Goal: Complete application form

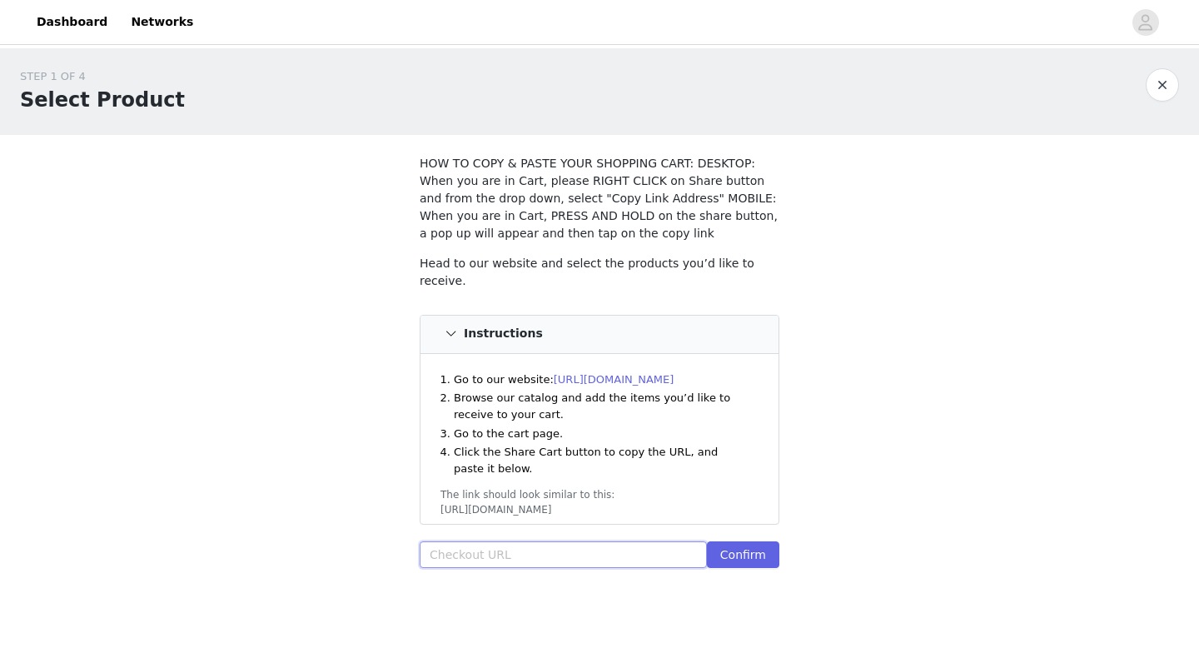
click at [496, 560] on input "text" at bounding box center [563, 554] width 287 height 27
paste input "[URL][DOMAIN_NAME]"
type input "[URL][DOMAIN_NAME]"
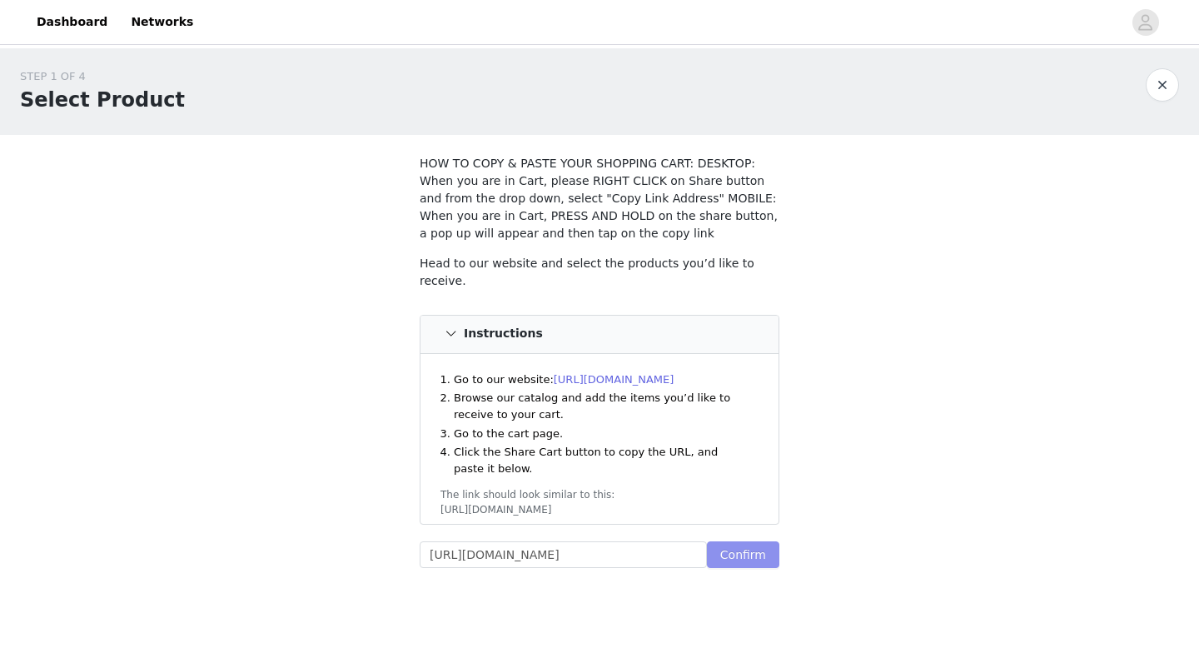
click at [742, 555] on button "Confirm" at bounding box center [743, 554] width 72 height 27
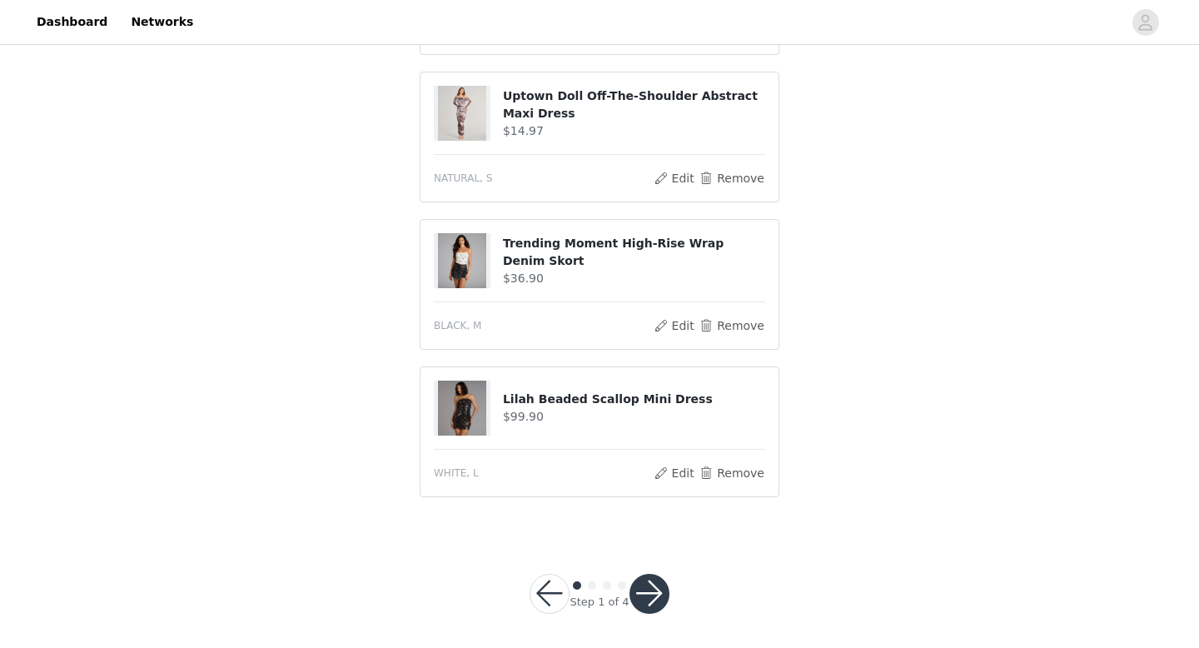
scroll to position [654, 0]
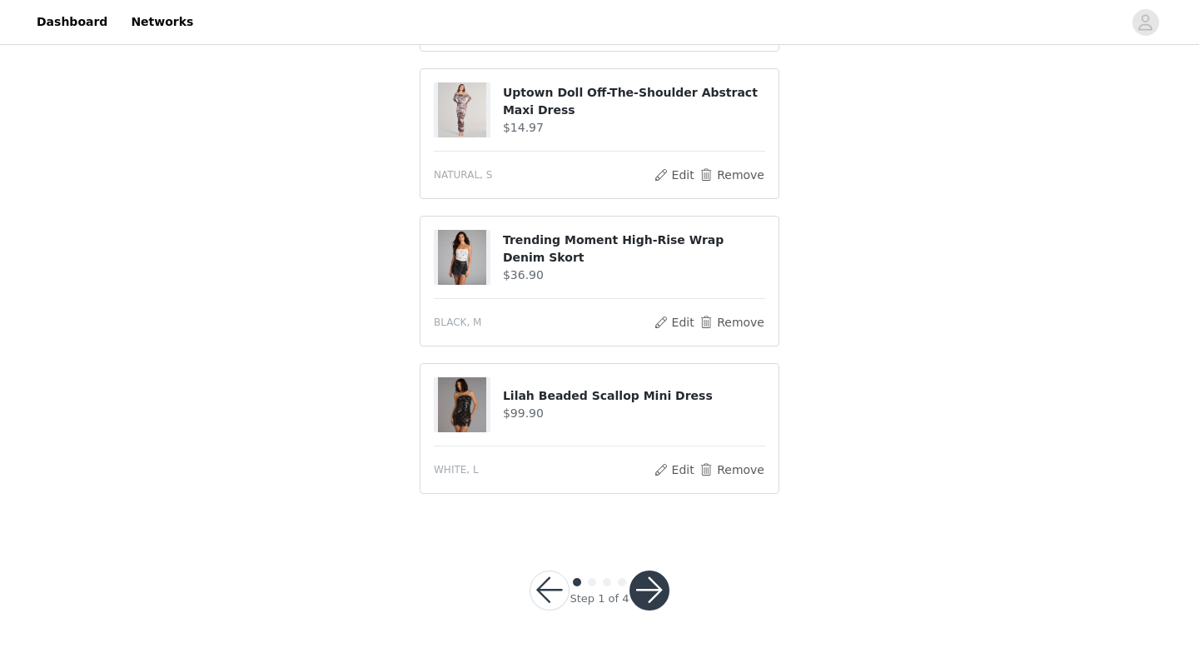
click at [650, 594] on button "button" at bounding box center [649, 590] width 40 height 40
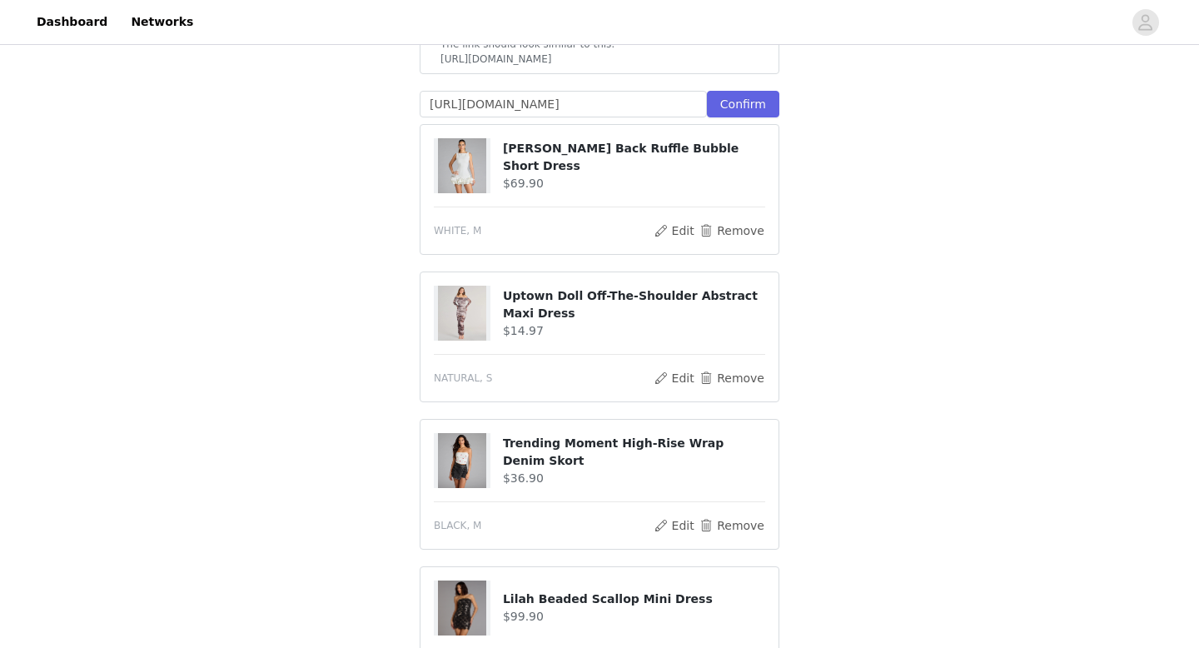
scroll to position [715, 0]
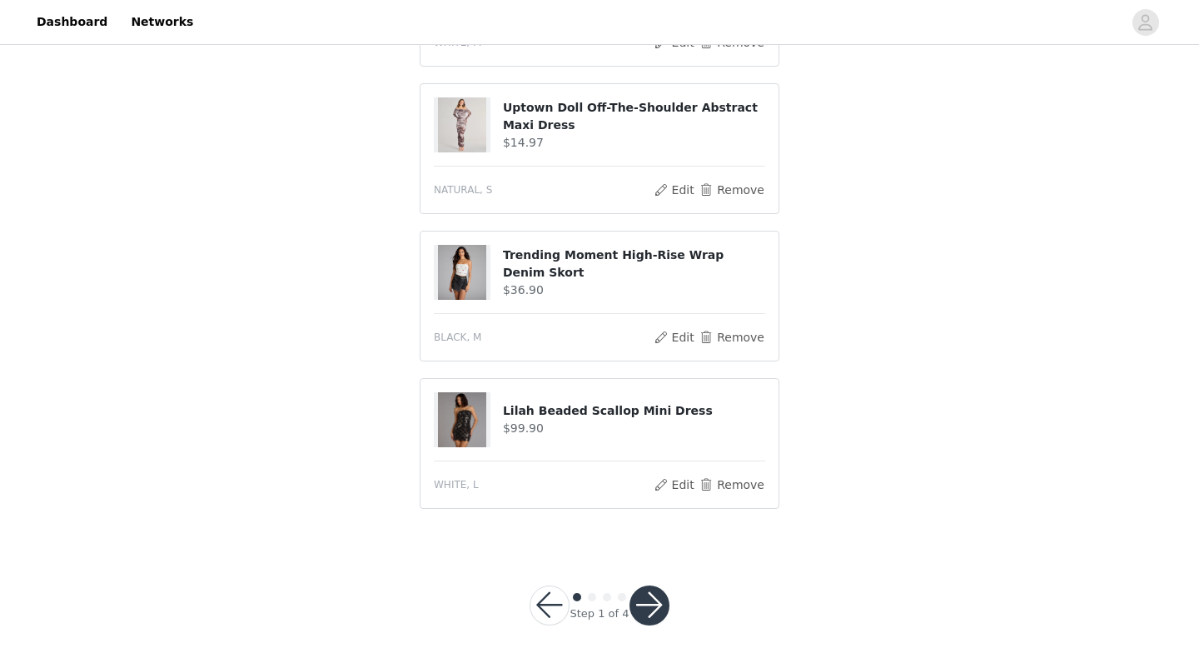
click at [651, 585] on button "button" at bounding box center [649, 605] width 40 height 40
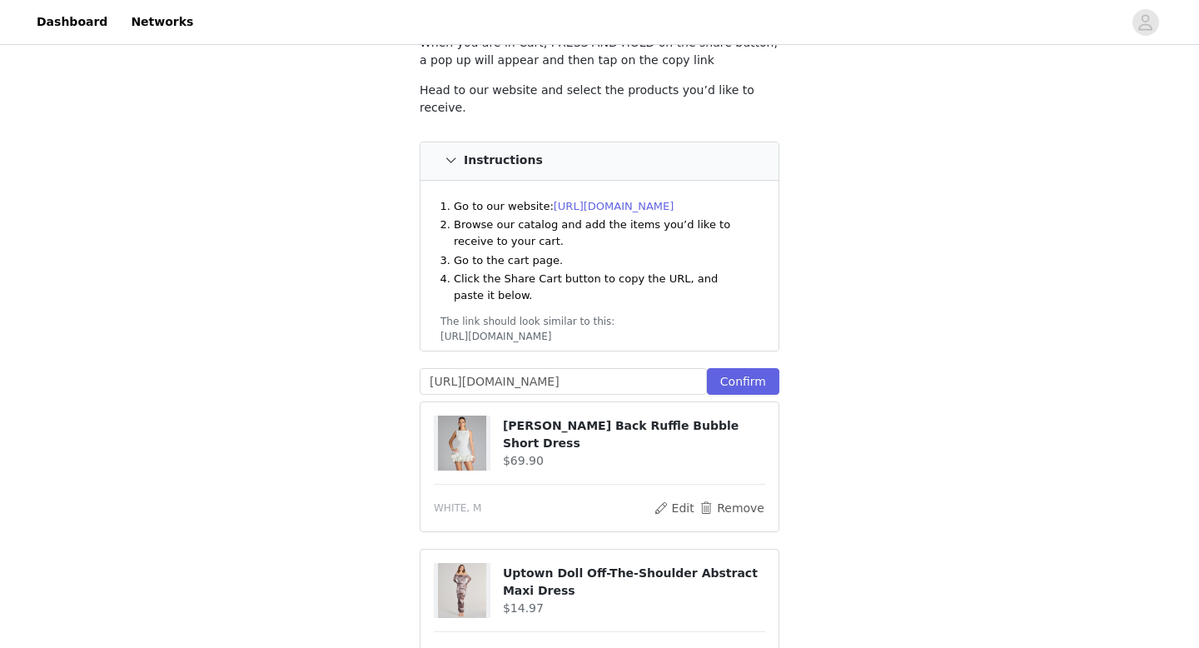
scroll to position [214, 0]
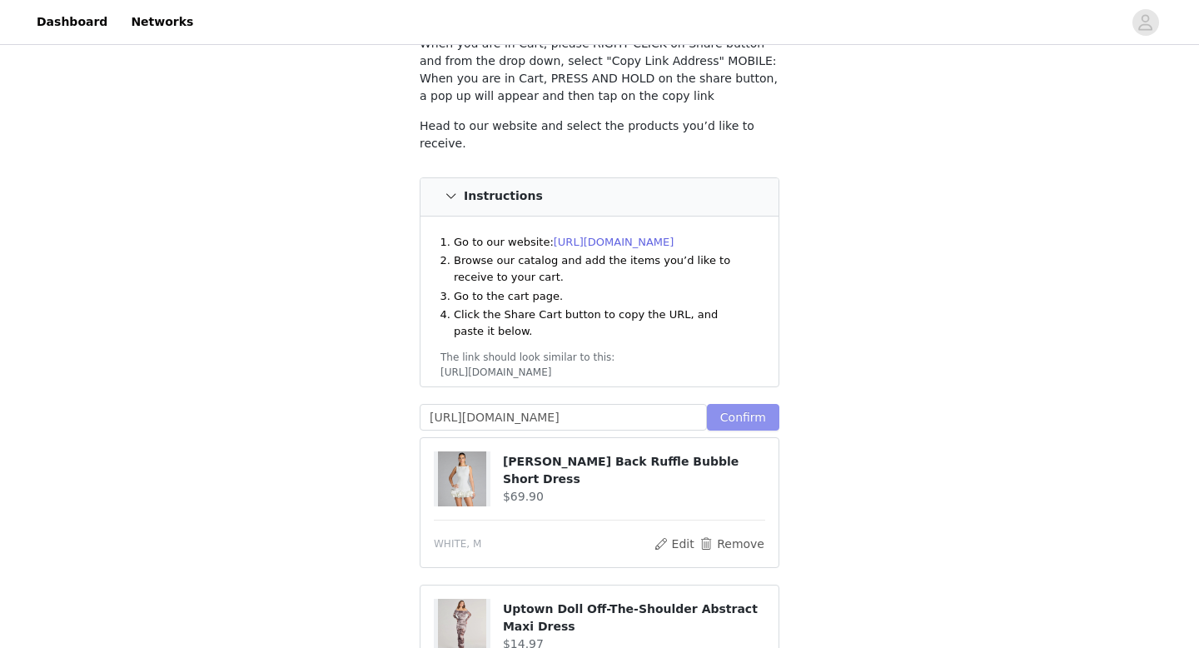
click at [745, 406] on button "Confirm" at bounding box center [743, 417] width 72 height 27
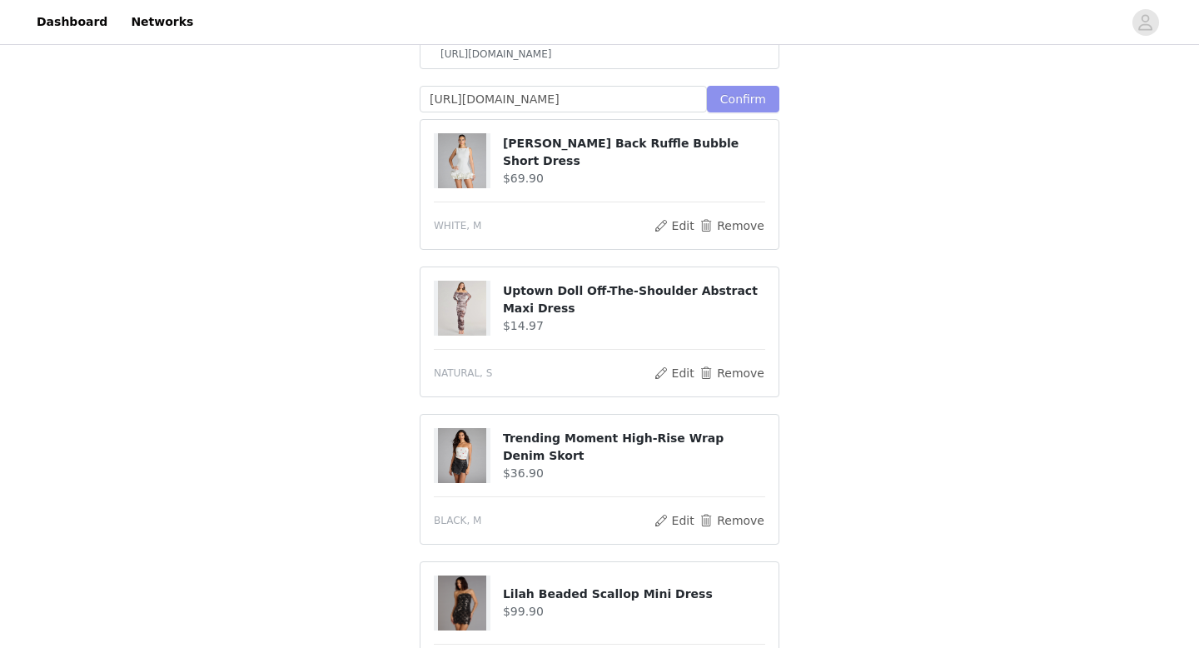
scroll to position [531, 0]
click at [736, 216] on button "Remove" at bounding box center [732, 226] width 67 height 20
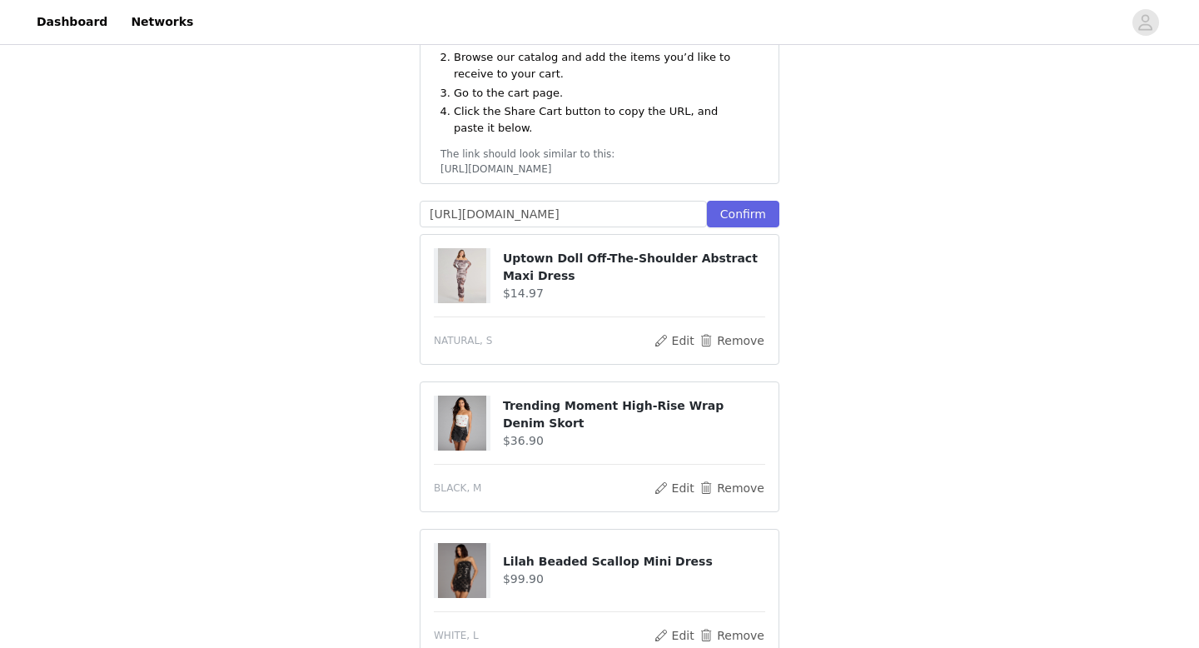
scroll to position [415, 0]
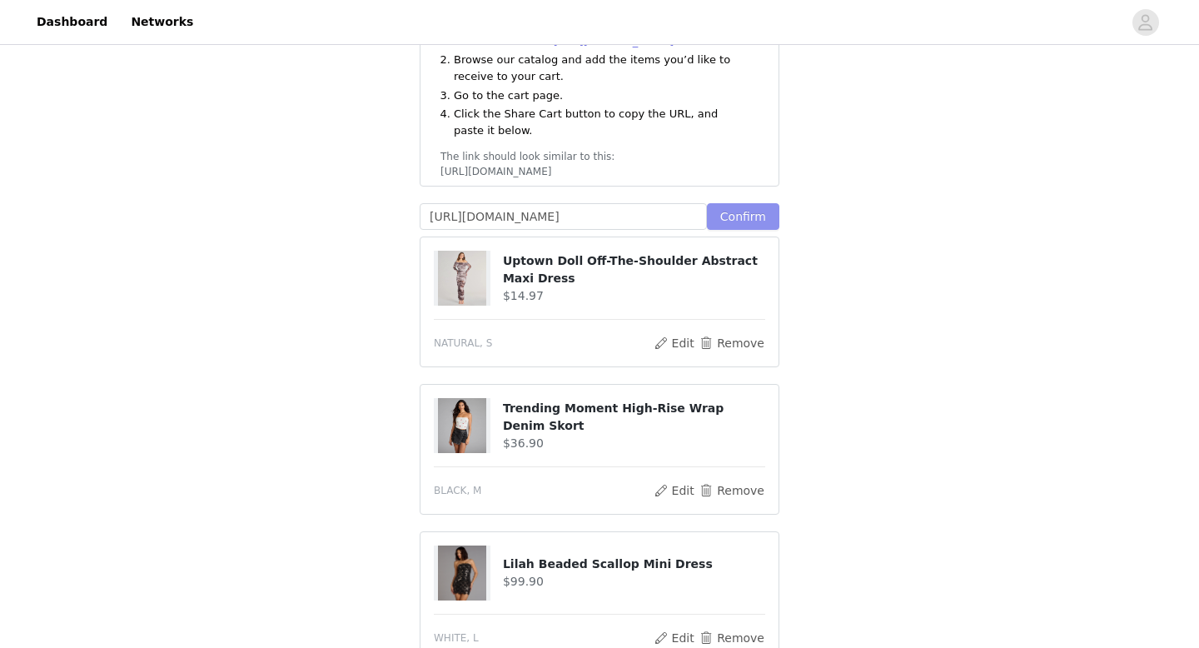
click at [747, 203] on button "Confirm" at bounding box center [743, 216] width 72 height 27
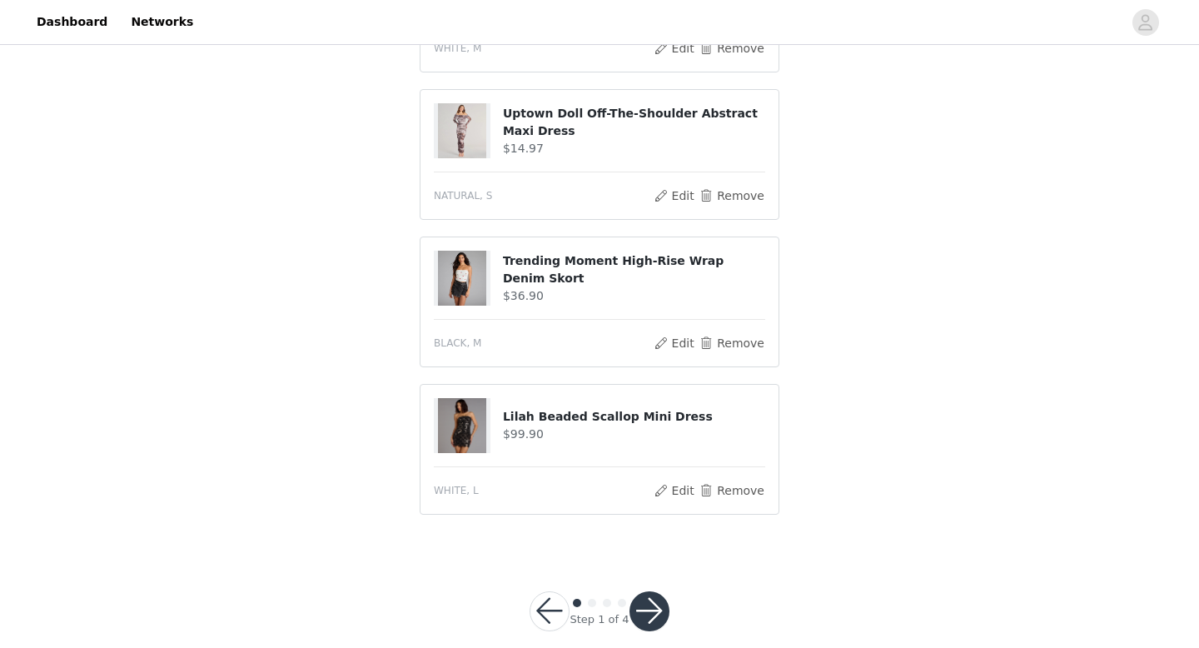
scroll to position [715, 0]
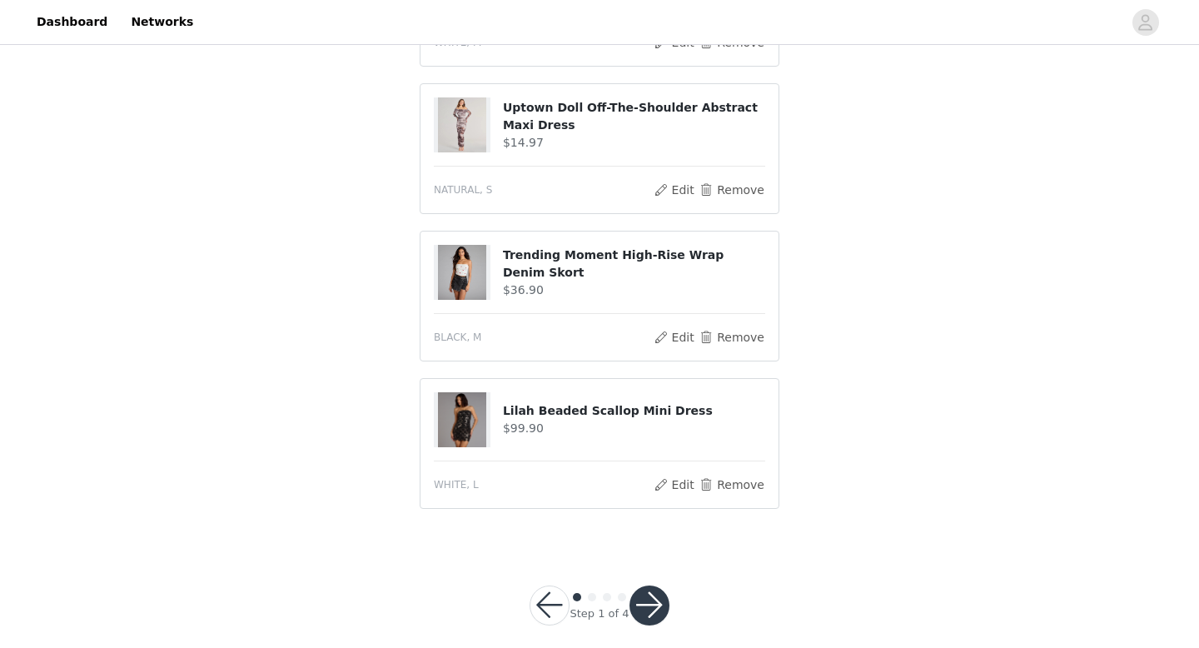
click at [647, 594] on button "button" at bounding box center [649, 605] width 40 height 40
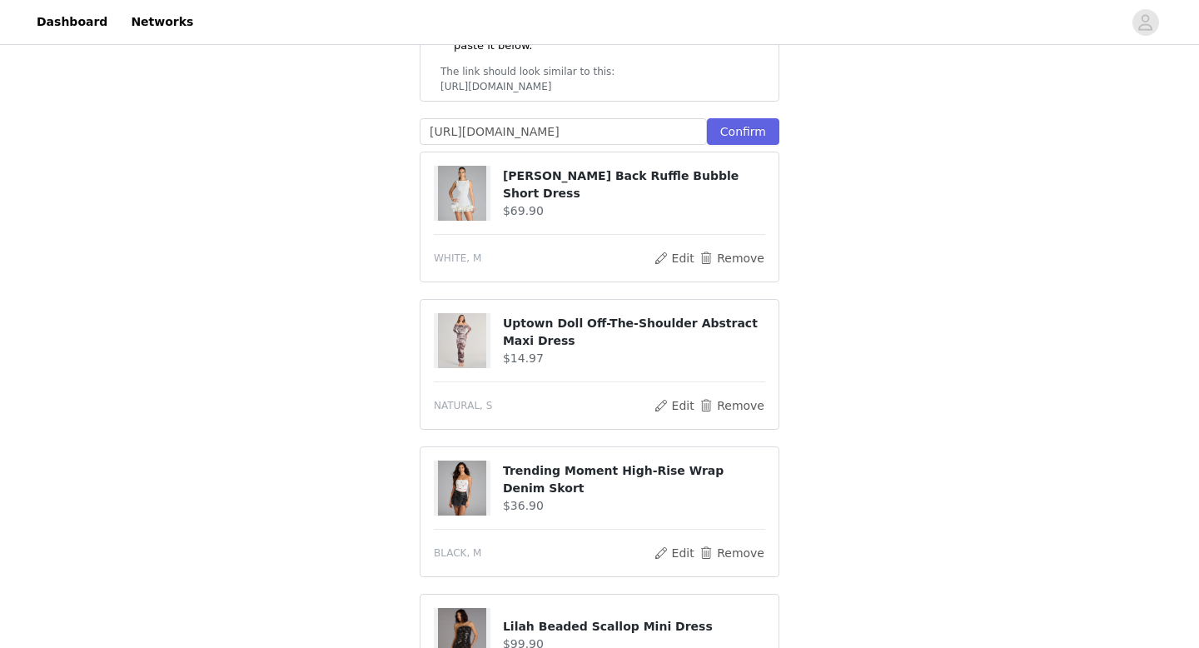
scroll to position [558, 0]
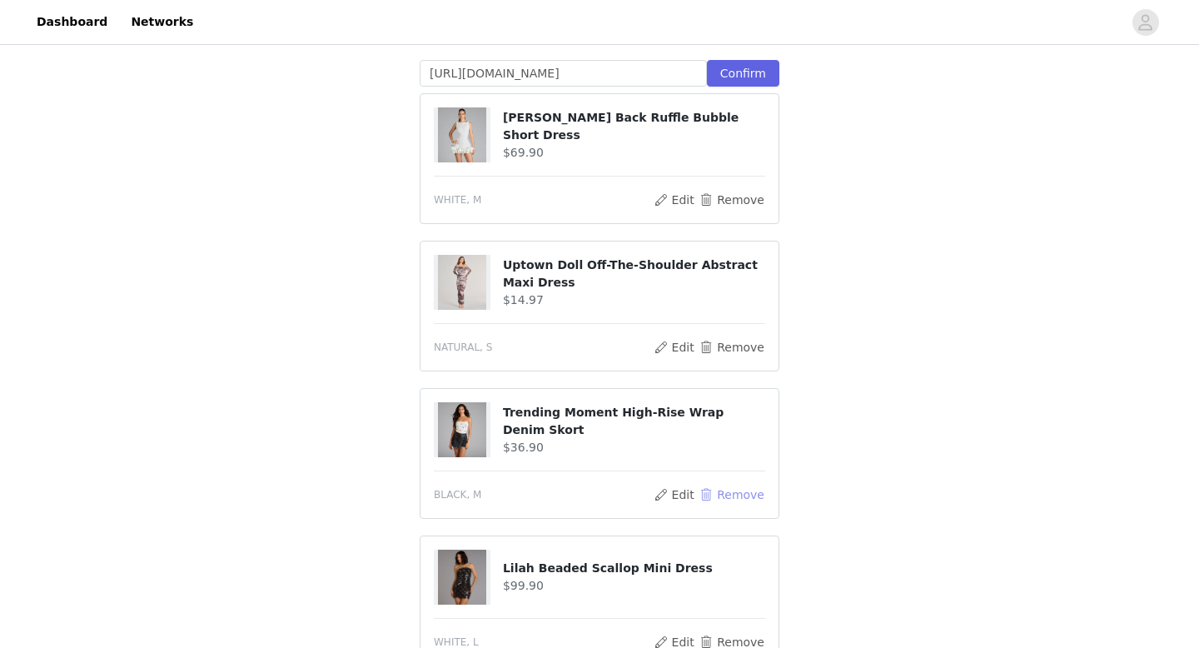
click at [735, 485] on button "Remove" at bounding box center [732, 495] width 67 height 20
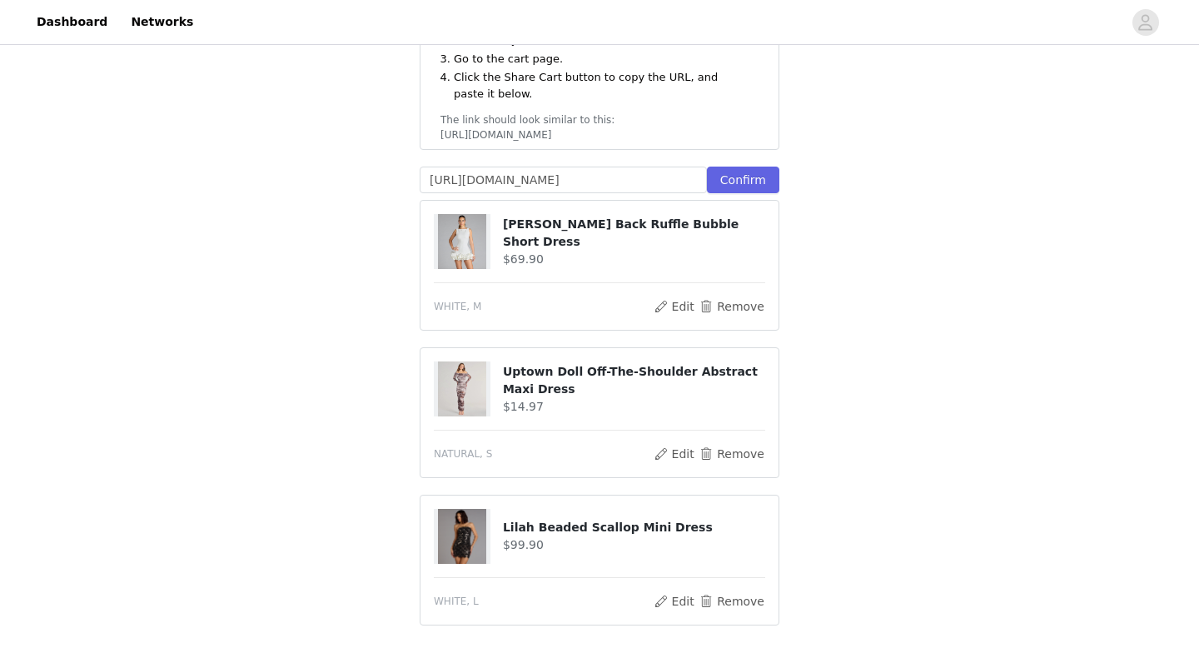
scroll to position [427, 0]
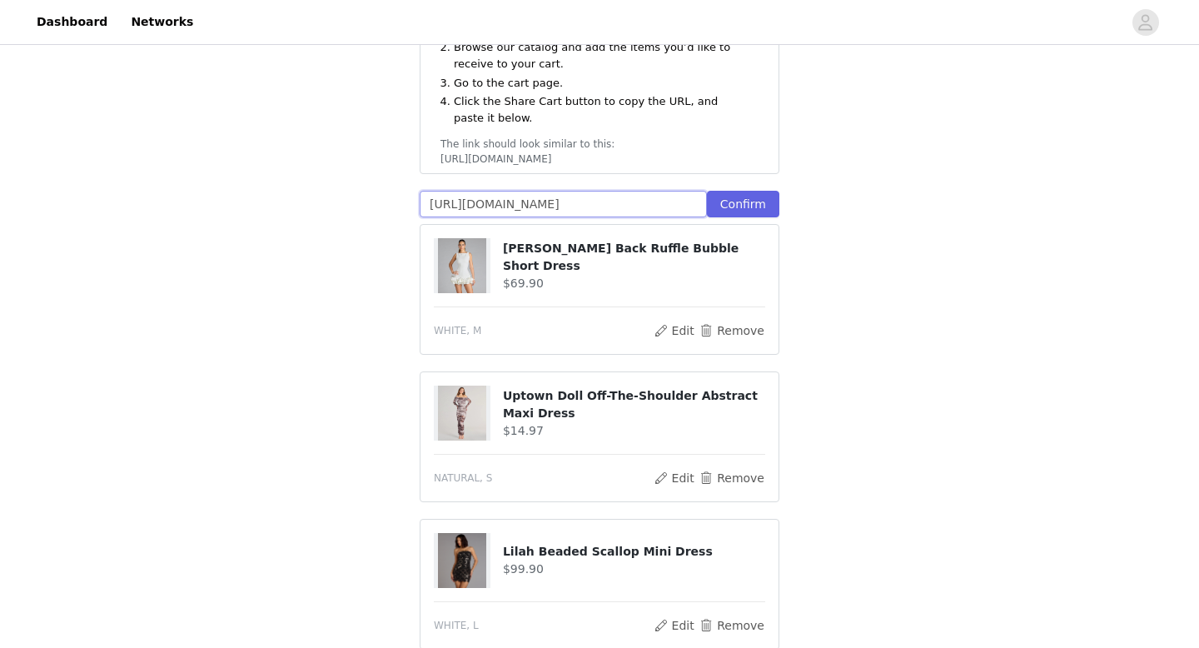
click at [533, 195] on input "[URL][DOMAIN_NAME]" at bounding box center [563, 204] width 287 height 27
paste input "[URL][DOMAIN_NAME]"
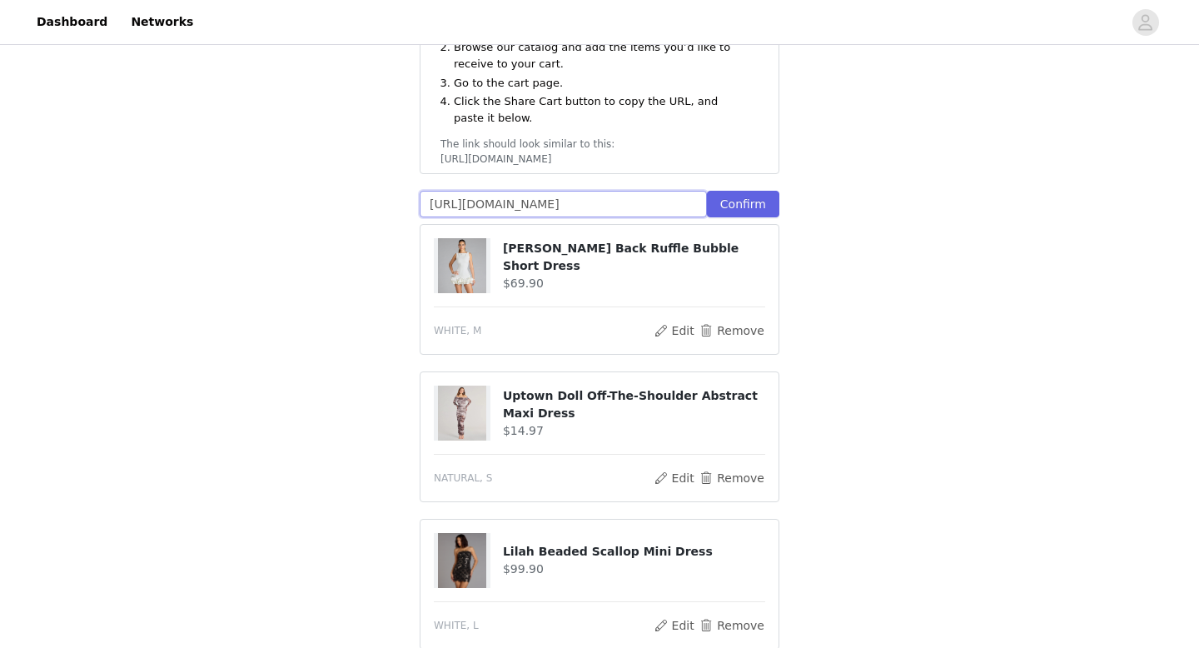
scroll to position [0, 261]
type input "[URL][DOMAIN_NAME]"
click at [734, 192] on button "Confirm" at bounding box center [743, 204] width 72 height 27
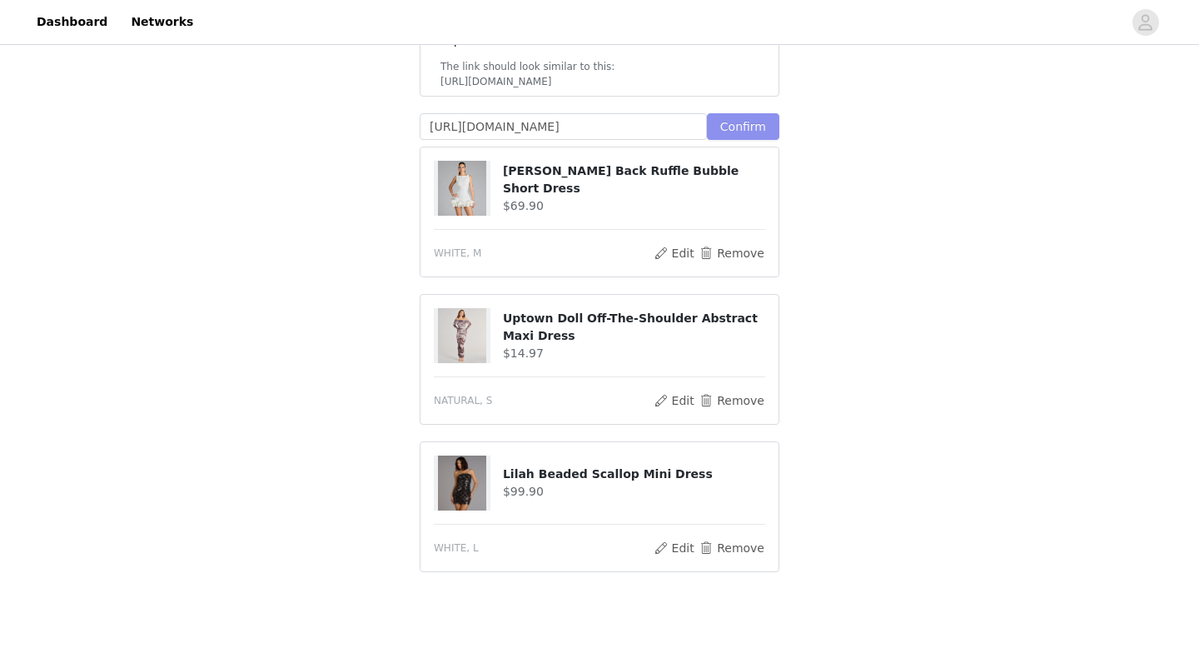
scroll to position [467, 0]
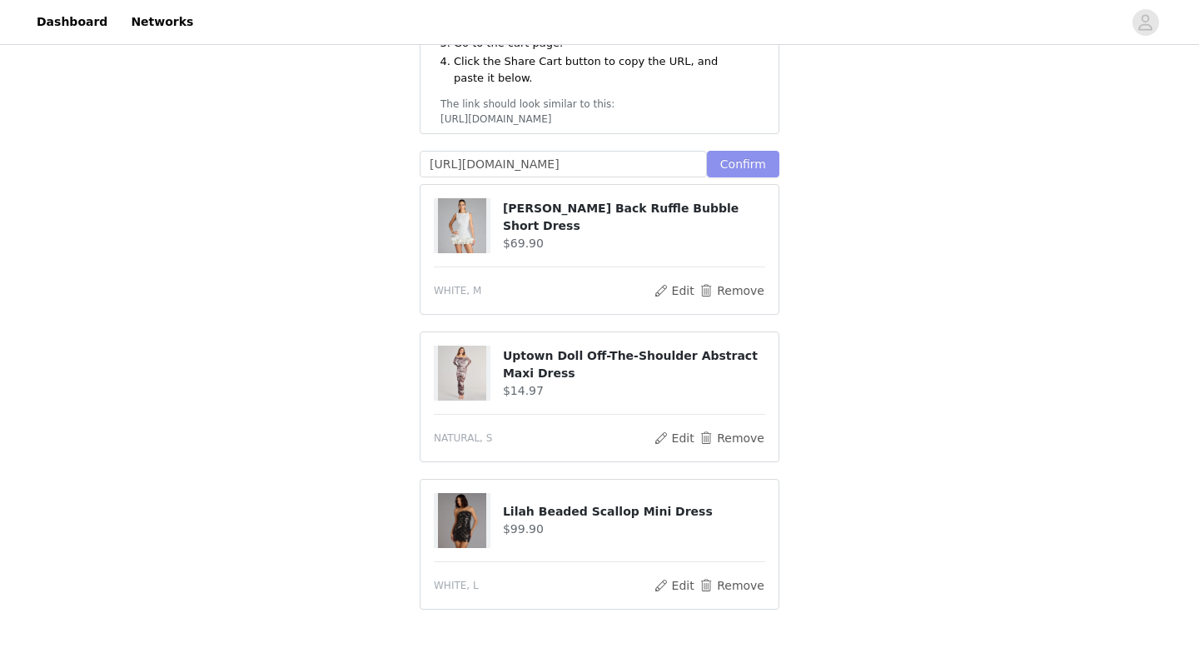
click at [750, 151] on button "Confirm" at bounding box center [743, 164] width 72 height 27
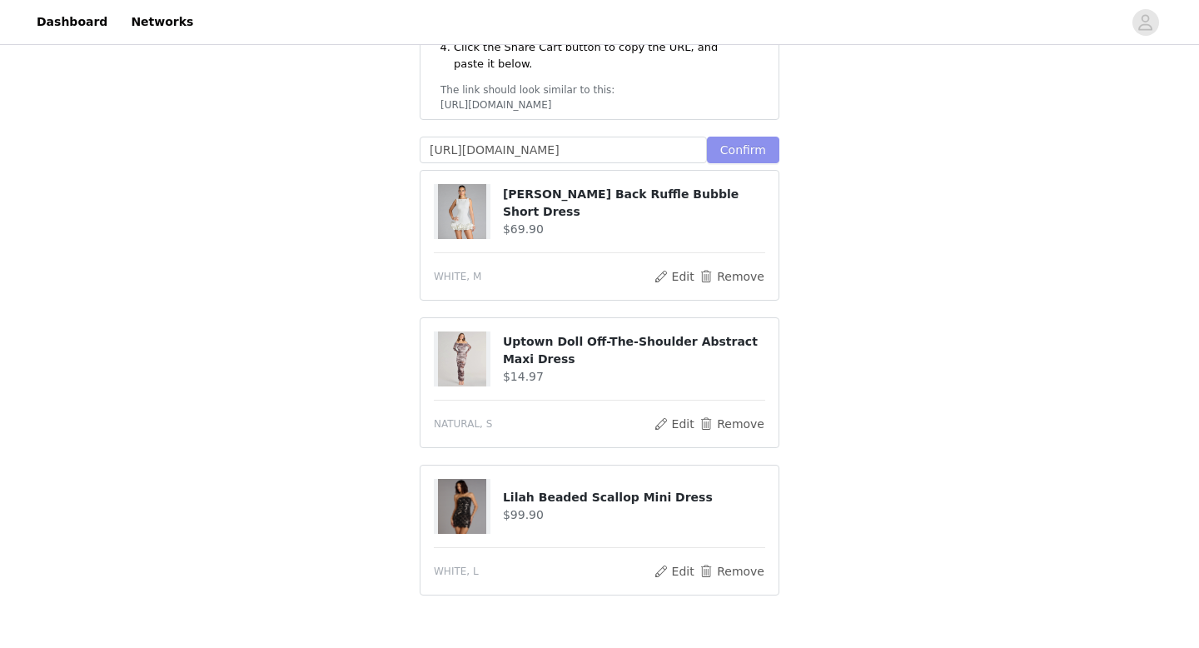
scroll to position [488, 0]
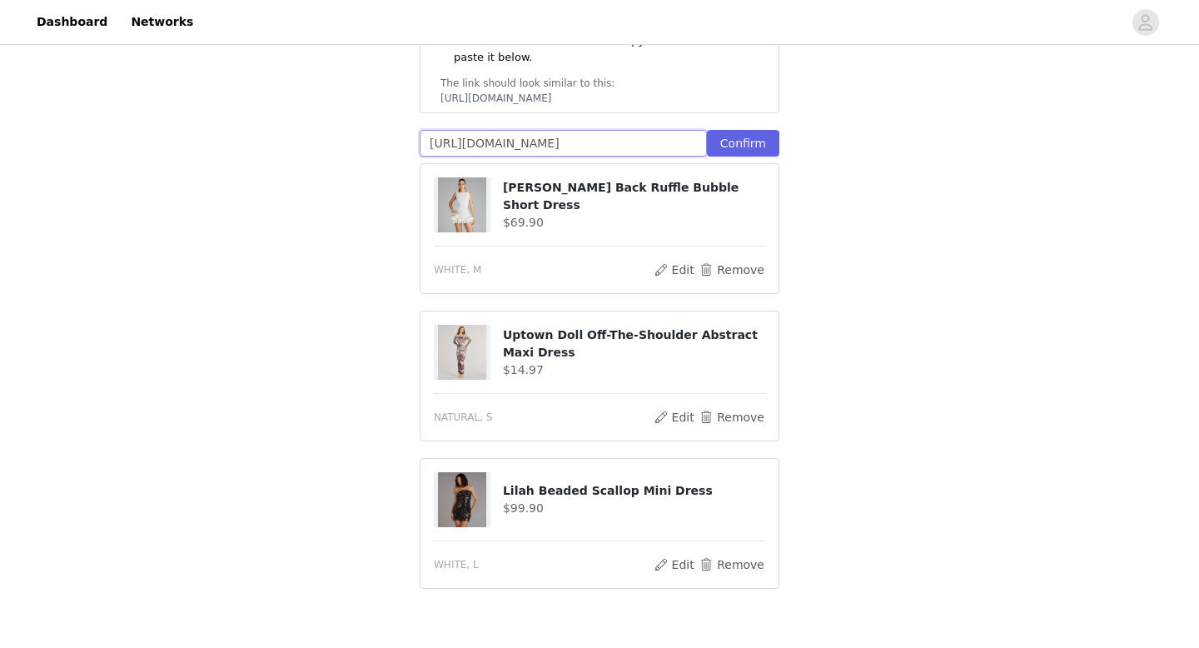
click at [662, 130] on input "[URL][DOMAIN_NAME]" at bounding box center [563, 143] width 287 height 27
paste input "[URL][DOMAIN_NAME]"
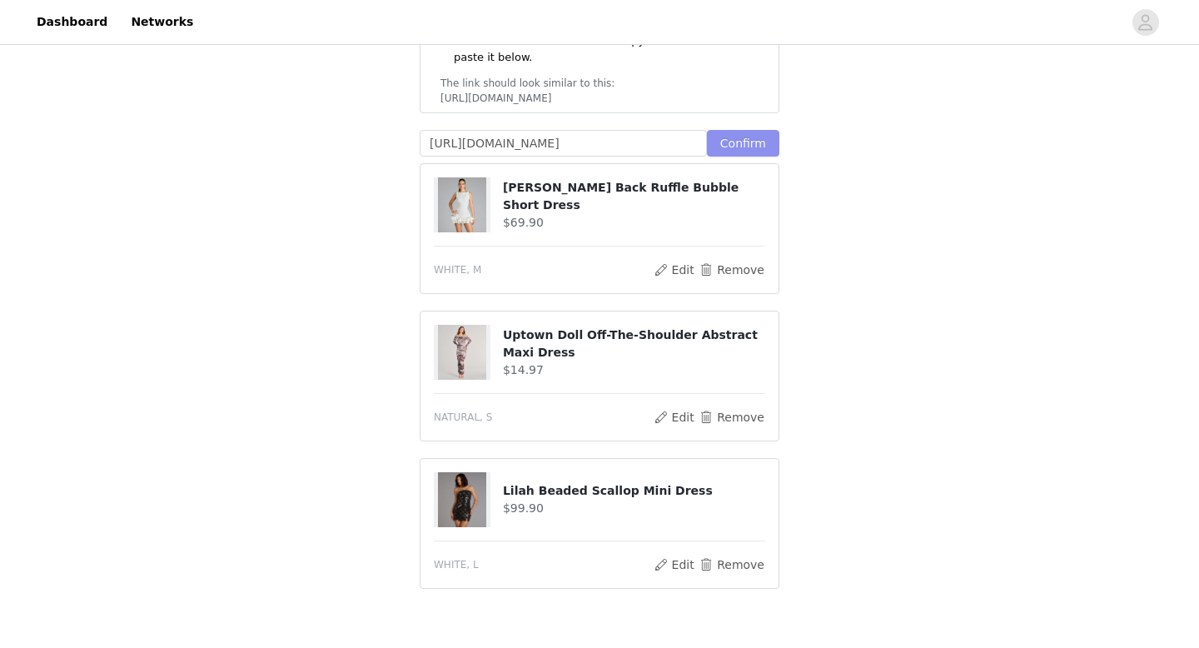
click at [764, 130] on button "Confirm" at bounding box center [743, 143] width 72 height 27
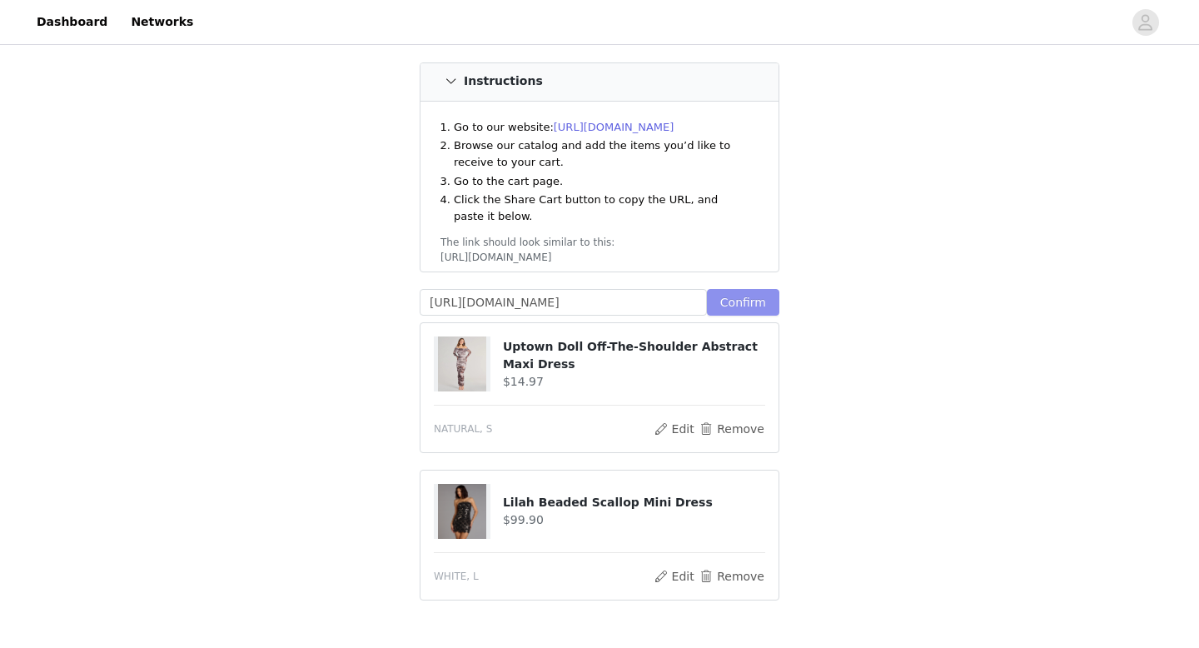
scroll to position [350, 0]
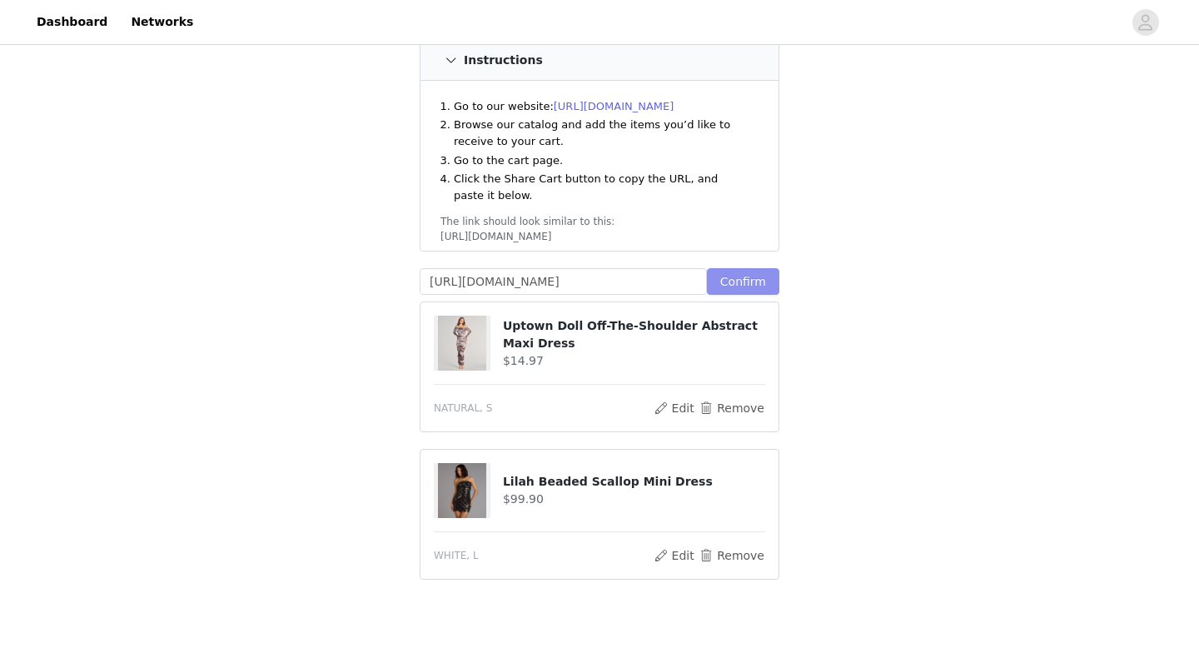
click at [740, 268] on button "Confirm" at bounding box center [743, 281] width 72 height 27
click at [655, 268] on input "[URL][DOMAIN_NAME]" at bounding box center [563, 281] width 287 height 27
paste input "text"
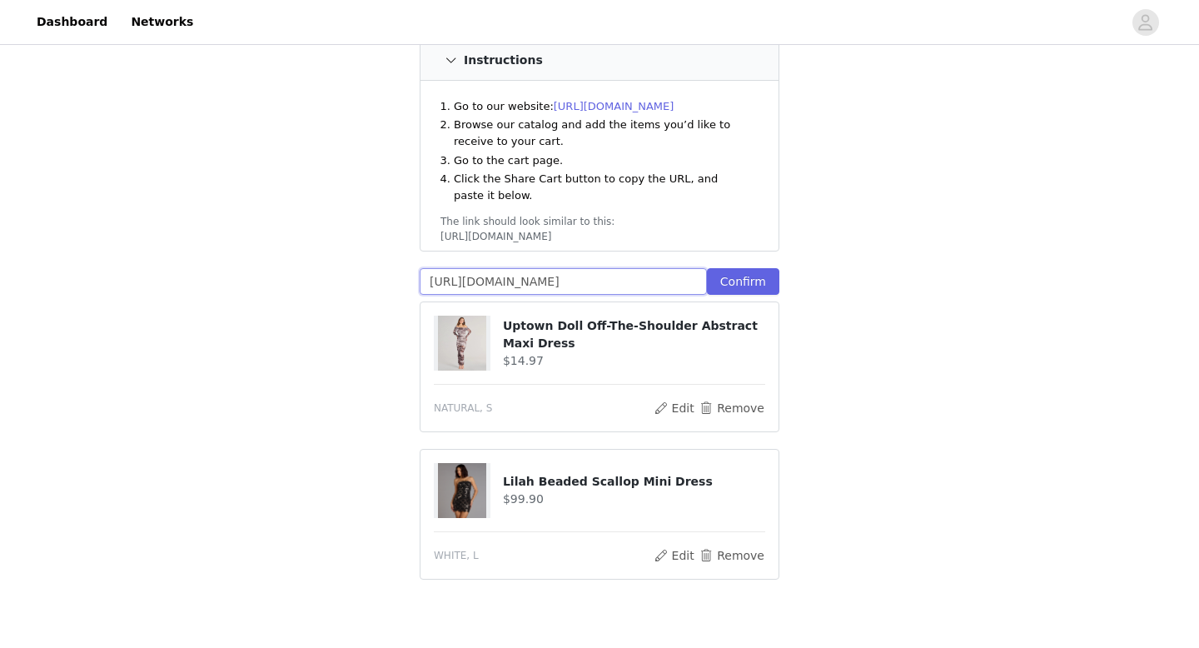
scroll to position [0, 32]
type input "[URL][DOMAIN_NAME]"
click at [748, 269] on button "Confirm" at bounding box center [743, 281] width 72 height 27
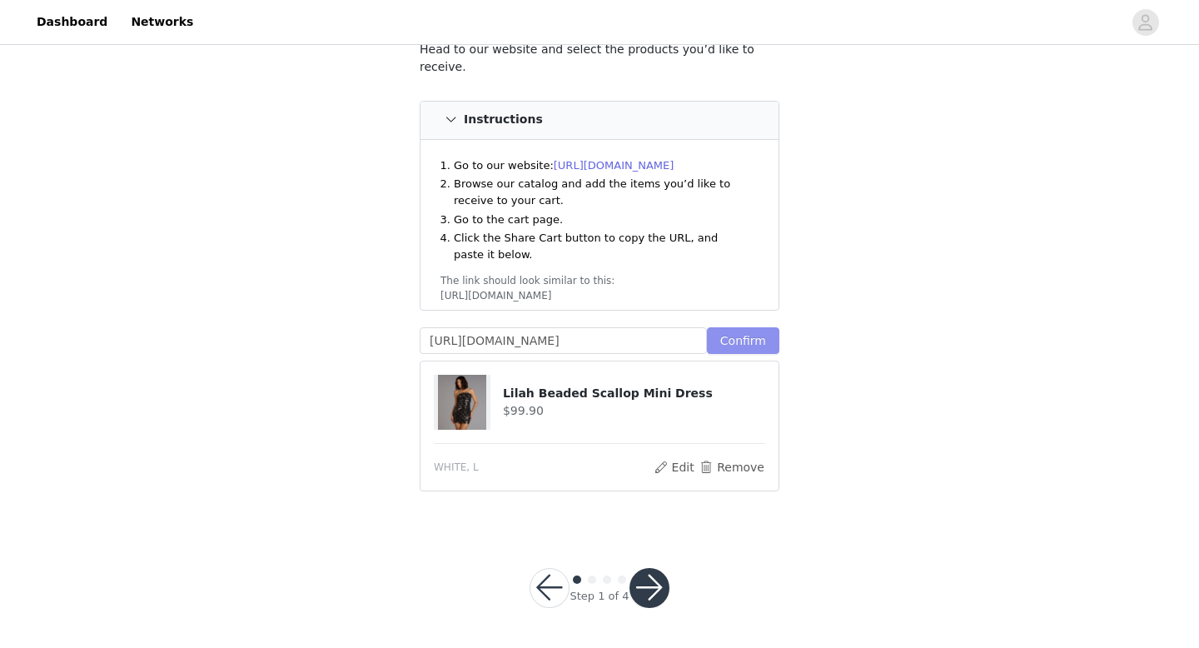
scroll to position [273, 0]
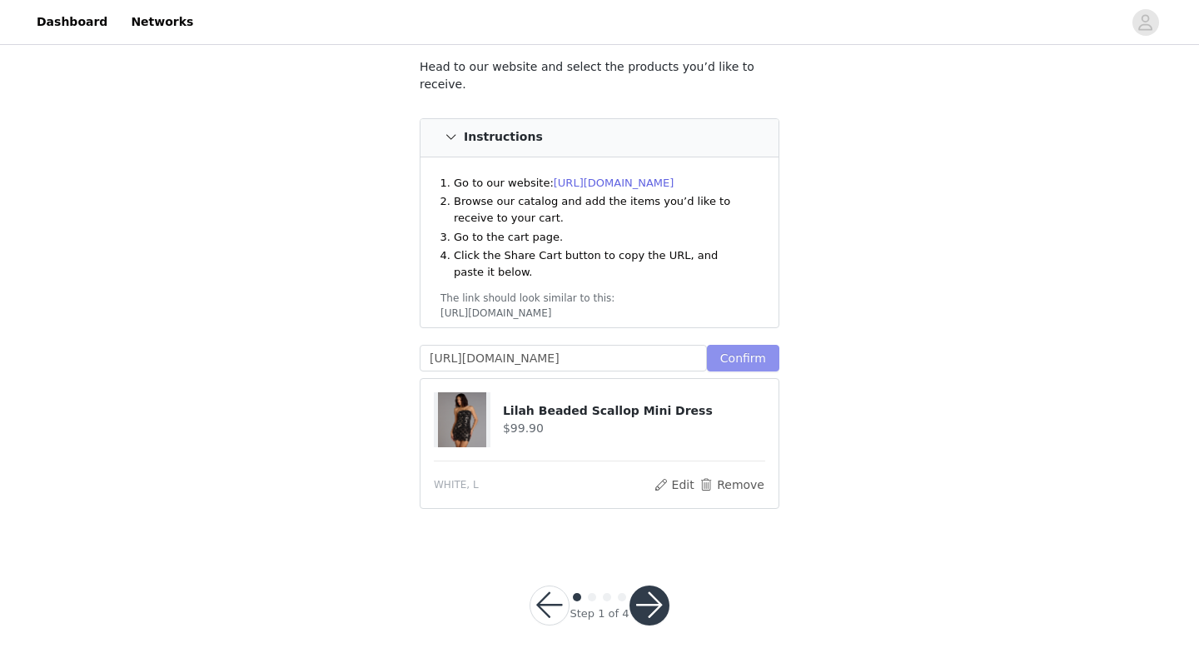
click at [747, 345] on button "Confirm" at bounding box center [743, 358] width 72 height 27
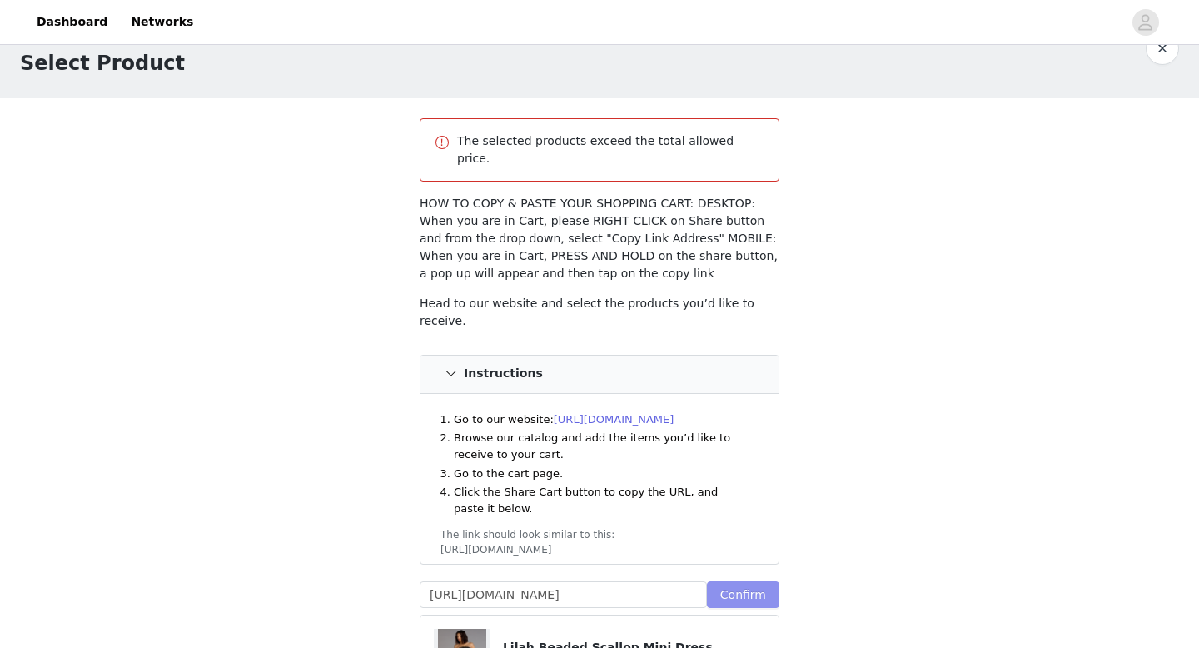
scroll to position [0, 0]
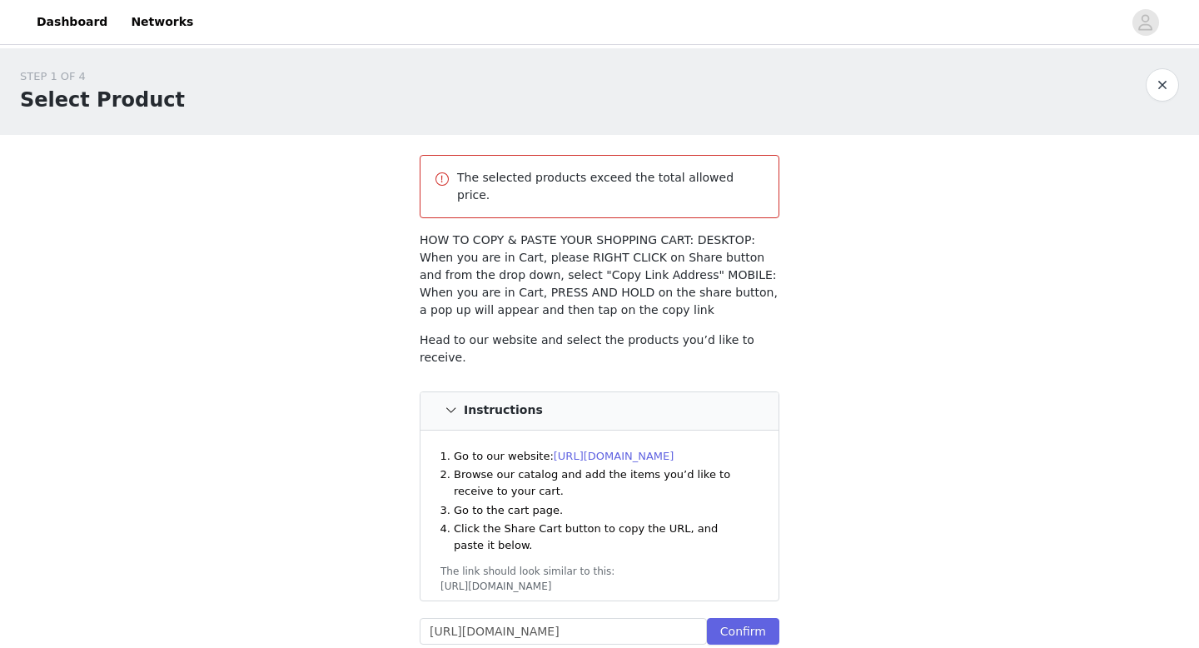
click at [1164, 89] on button "button" at bounding box center [1162, 84] width 33 height 33
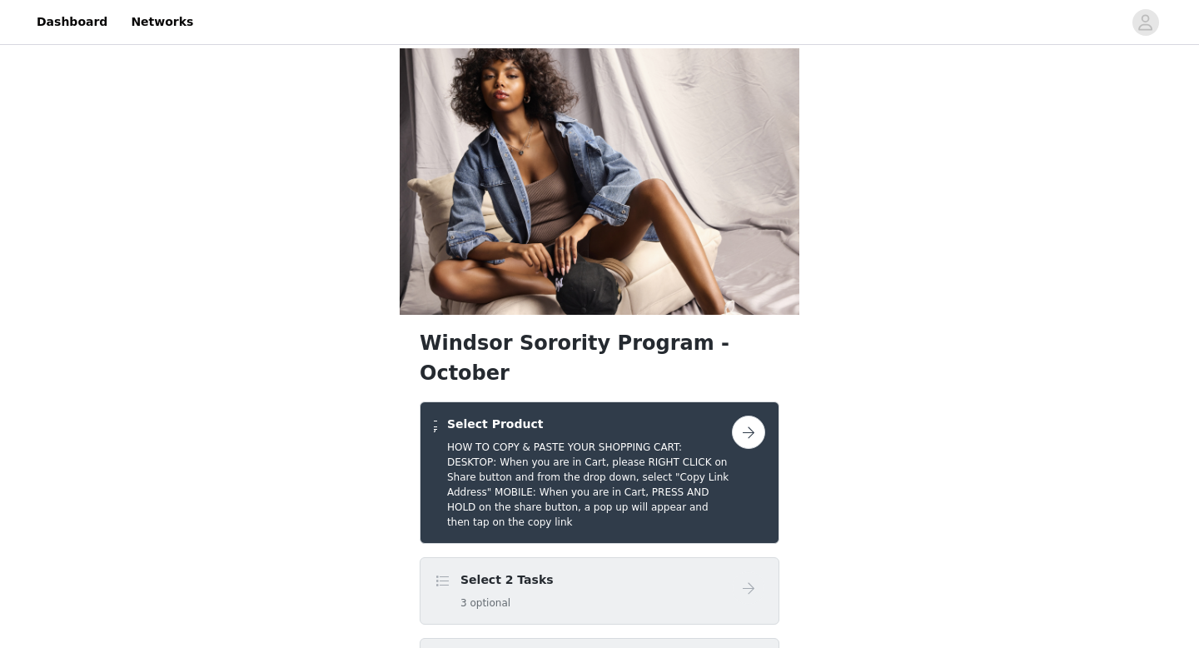
click at [759, 415] on button "button" at bounding box center [748, 431] width 33 height 33
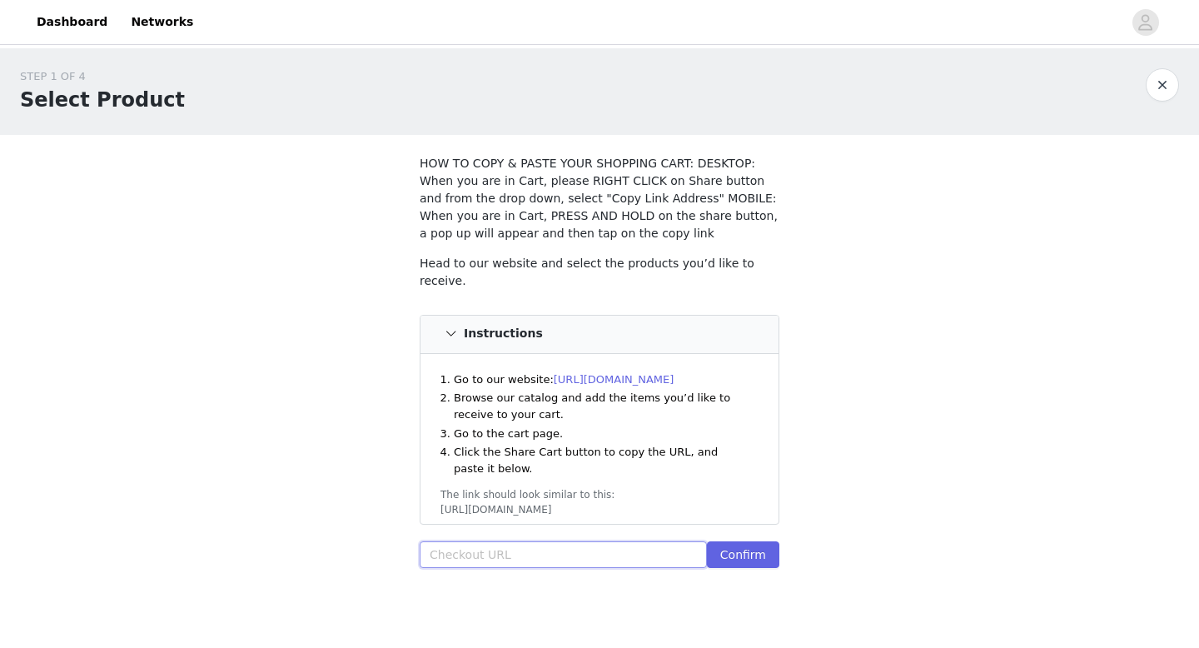
click at [487, 555] on input "text" at bounding box center [563, 554] width 287 height 27
paste input "[URL][DOMAIN_NAME]"
type input "[URL][DOMAIN_NAME]"
click at [752, 557] on button "Confirm" at bounding box center [743, 554] width 72 height 27
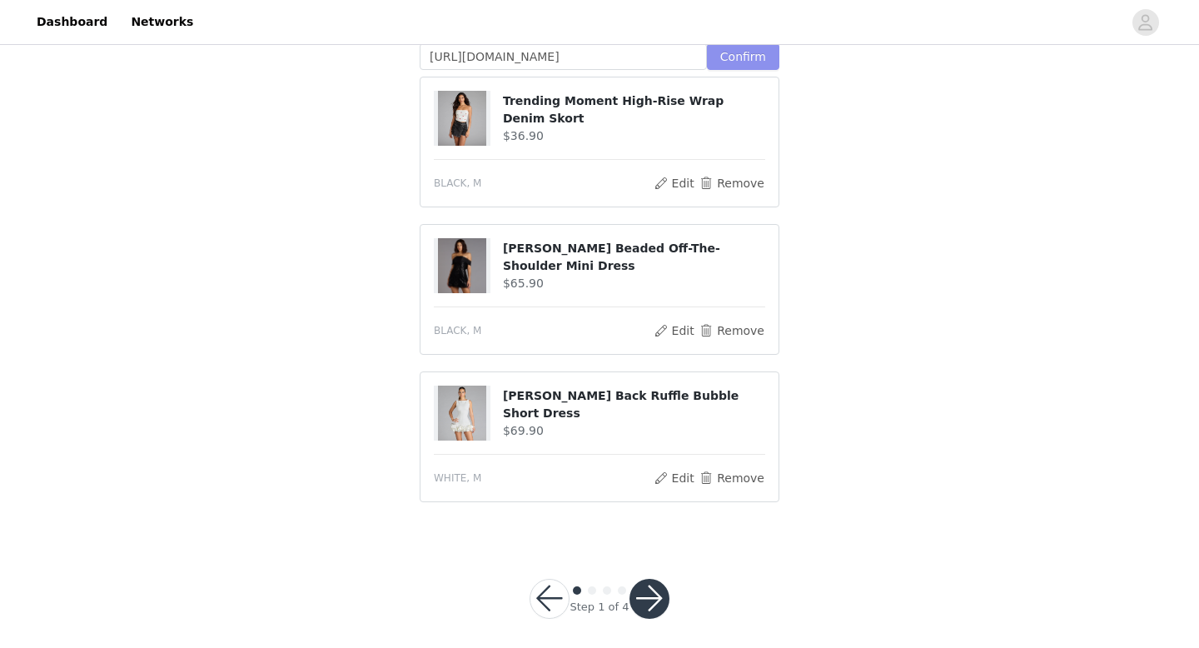
scroll to position [506, 0]
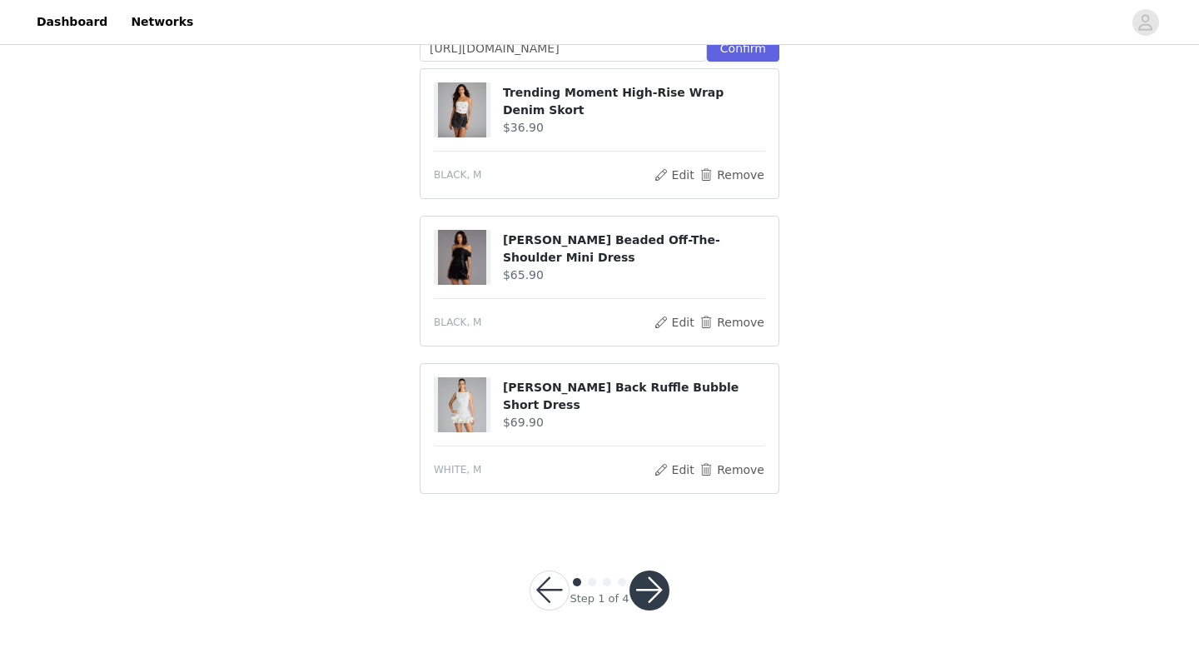
click at [654, 590] on button "button" at bounding box center [649, 590] width 40 height 40
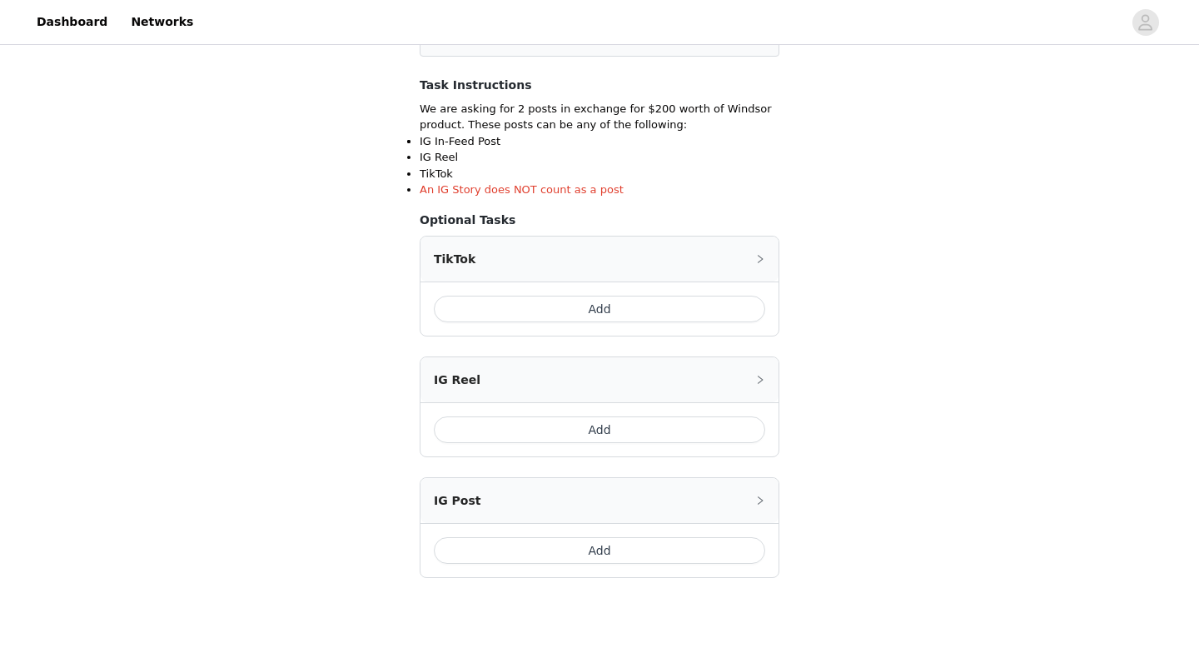
scroll to position [307, 0]
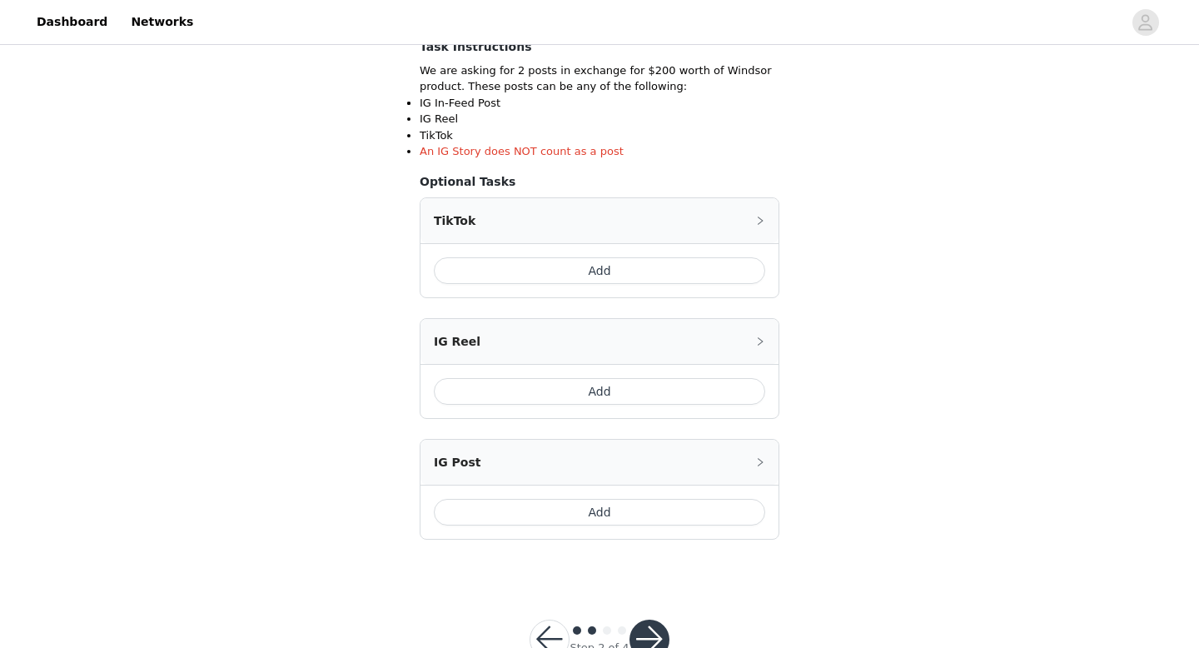
click at [590, 518] on button "Add" at bounding box center [599, 512] width 331 height 27
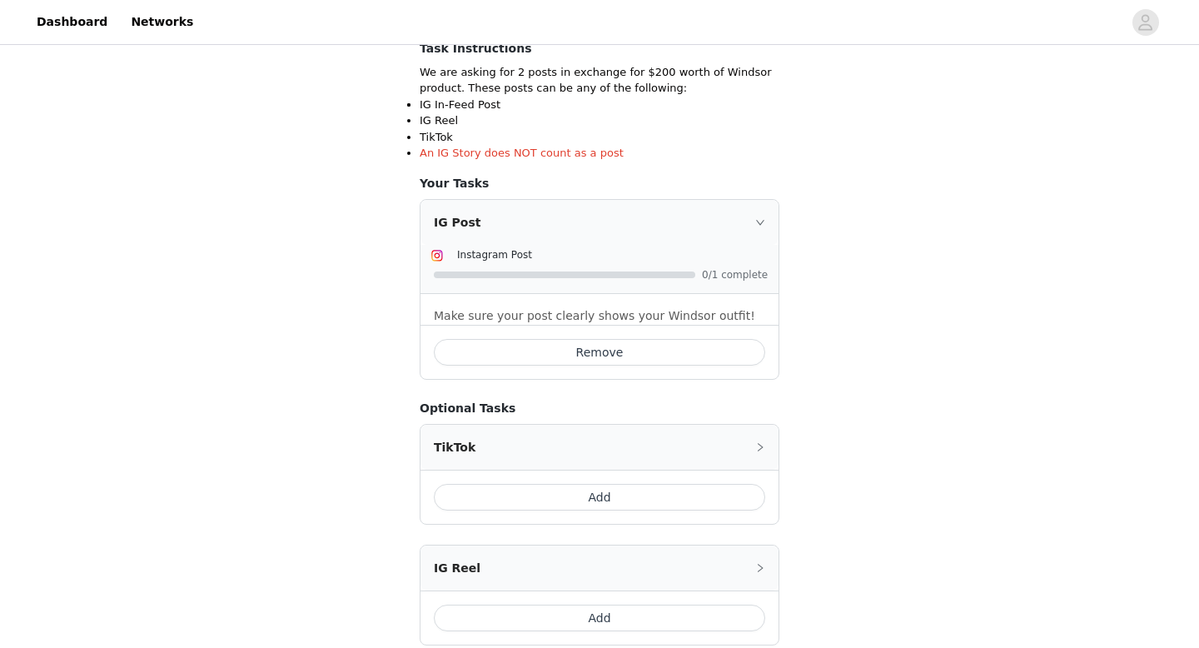
scroll to position [301, 0]
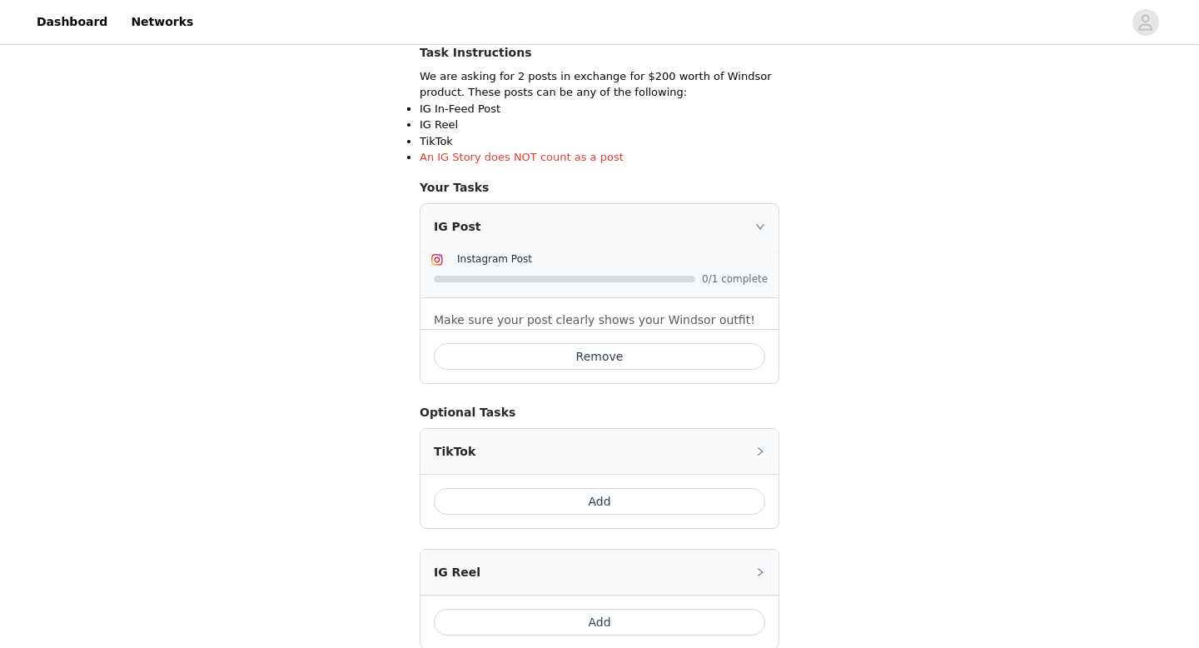
click at [585, 504] on button "Add" at bounding box center [599, 501] width 331 height 27
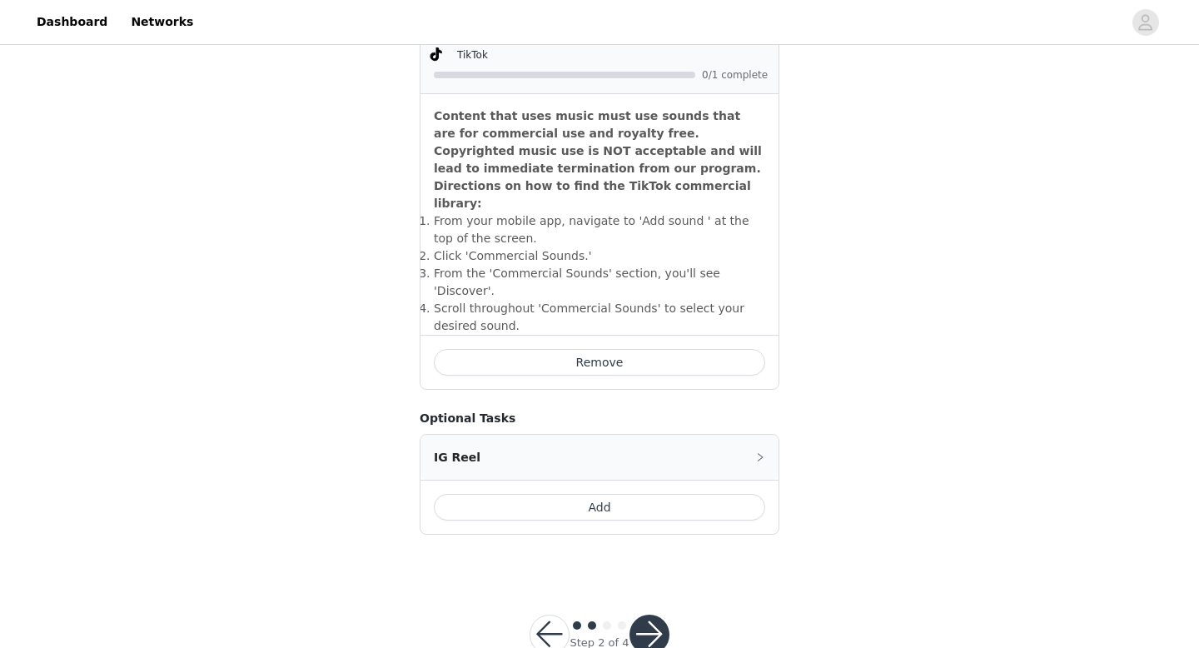
scroll to position [717, 0]
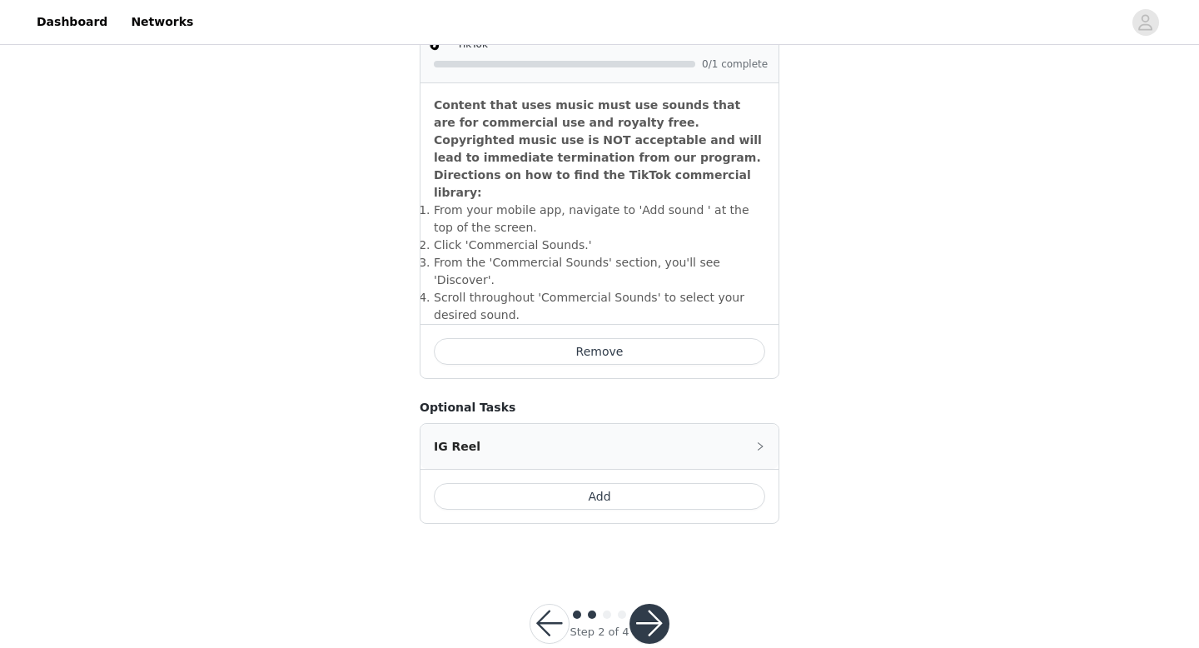
click at [645, 604] on button "button" at bounding box center [649, 624] width 40 height 40
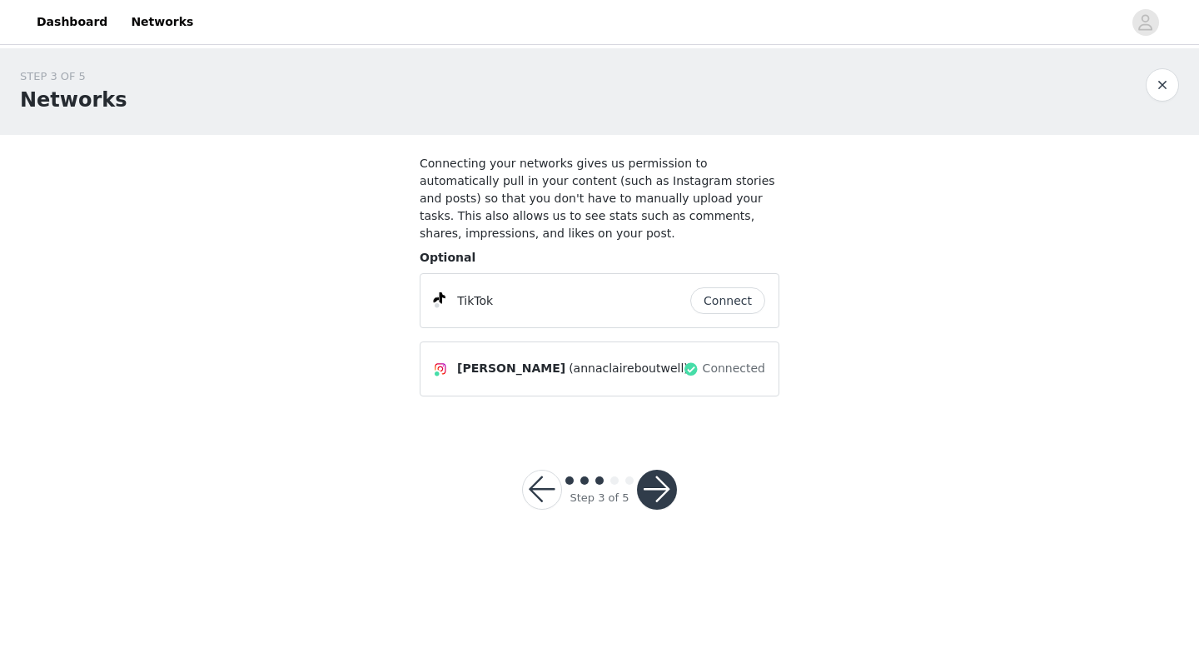
click at [725, 299] on button "Connect" at bounding box center [727, 300] width 75 height 27
click at [654, 503] on button "button" at bounding box center [657, 490] width 40 height 40
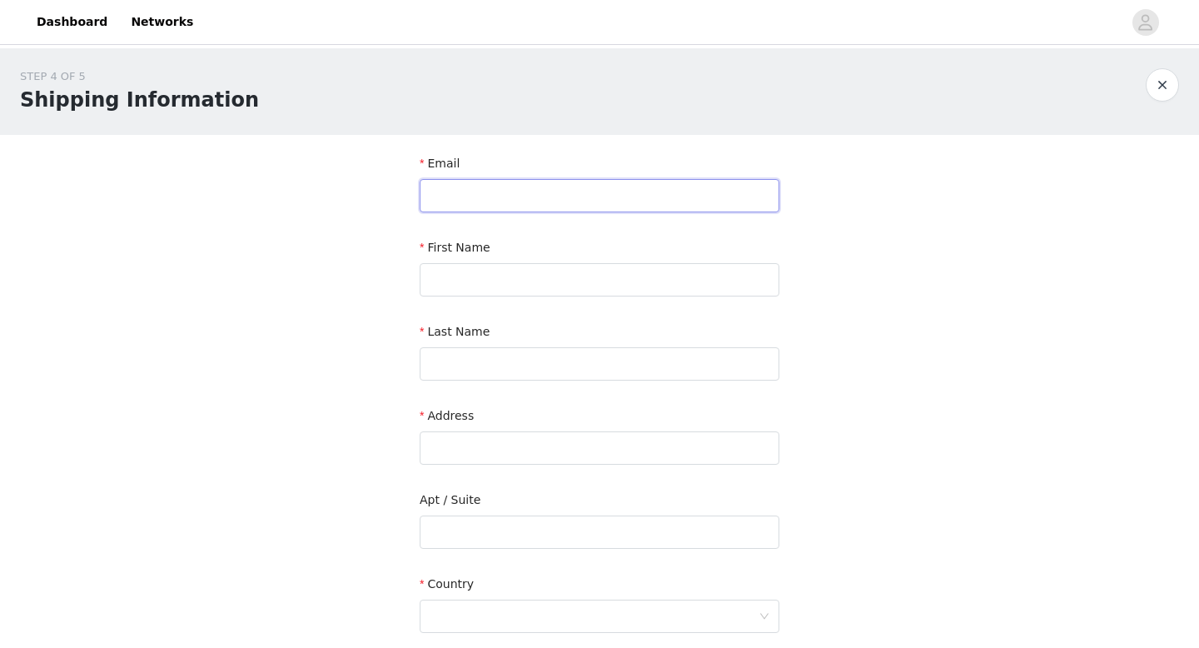
click at [472, 201] on input "text" at bounding box center [600, 195] width 360 height 33
type input "[EMAIL_ADDRESS][DOMAIN_NAME]"
type input "[PERSON_NAME] [PERSON_NAME]"
type input "[PERSON_NAME]"
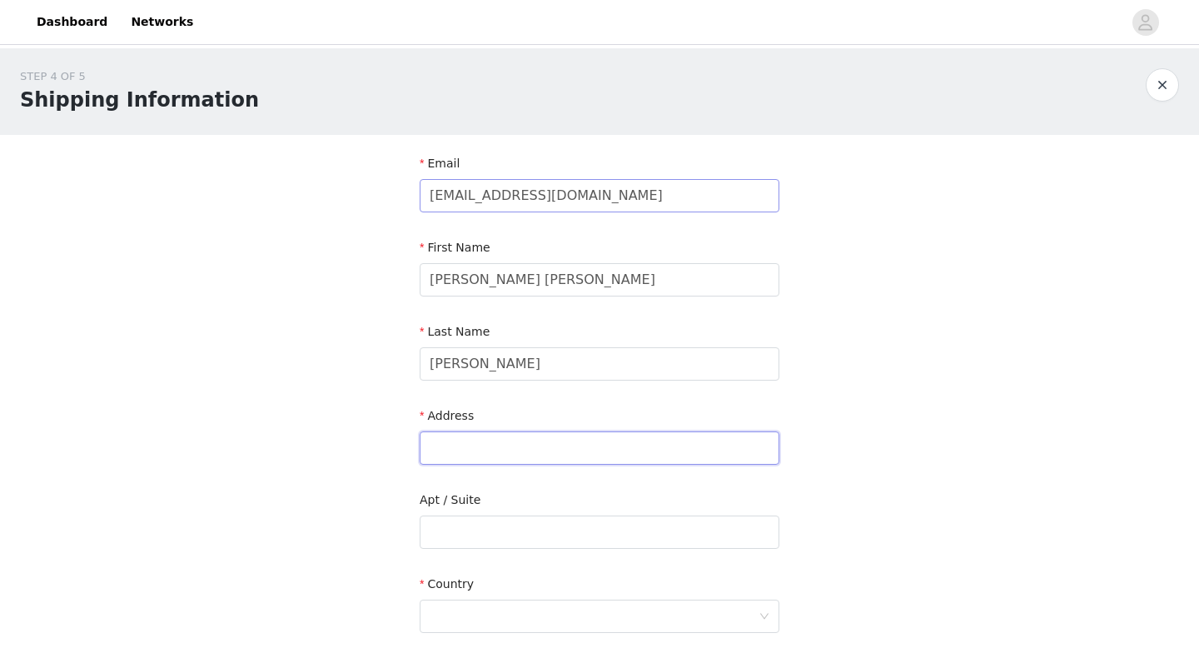
type input "[STREET_ADDRESS]"
type input "[PERSON_NAME]"
type input "39047"
type input "8057963254"
click at [474, 445] on input "[STREET_ADDRESS]" at bounding box center [600, 447] width 360 height 33
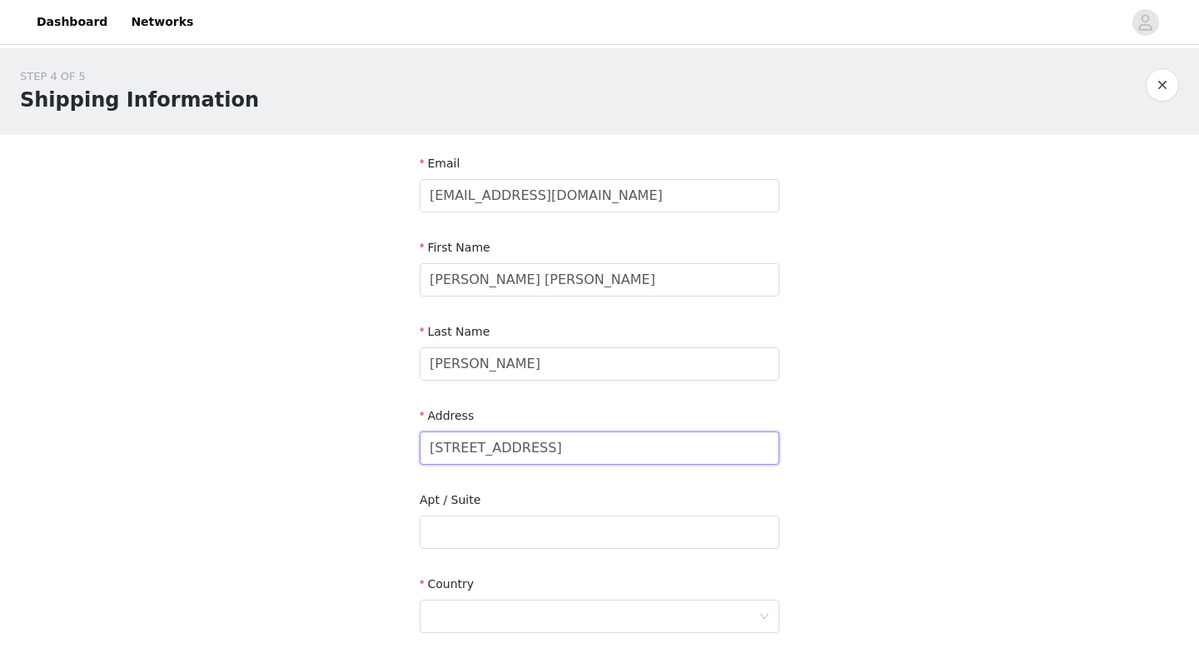
click at [474, 445] on input "[STREET_ADDRESS]" at bounding box center [600, 447] width 360 height 33
type input "[GEOGRAPHIC_DATA]"
click at [455, 529] on input "text" at bounding box center [600, 531] width 360 height 33
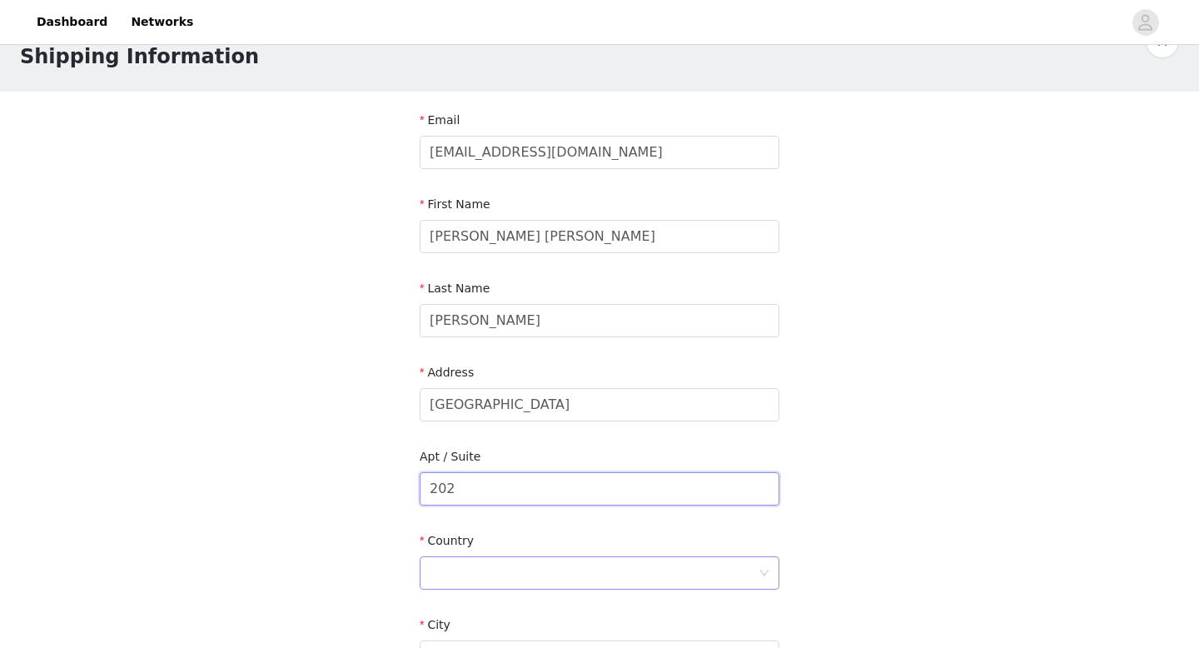
type input "202"
click at [457, 579] on div at bounding box center [594, 573] width 329 height 32
click at [454, 605] on li "[GEOGRAPHIC_DATA]" at bounding box center [600, 609] width 360 height 27
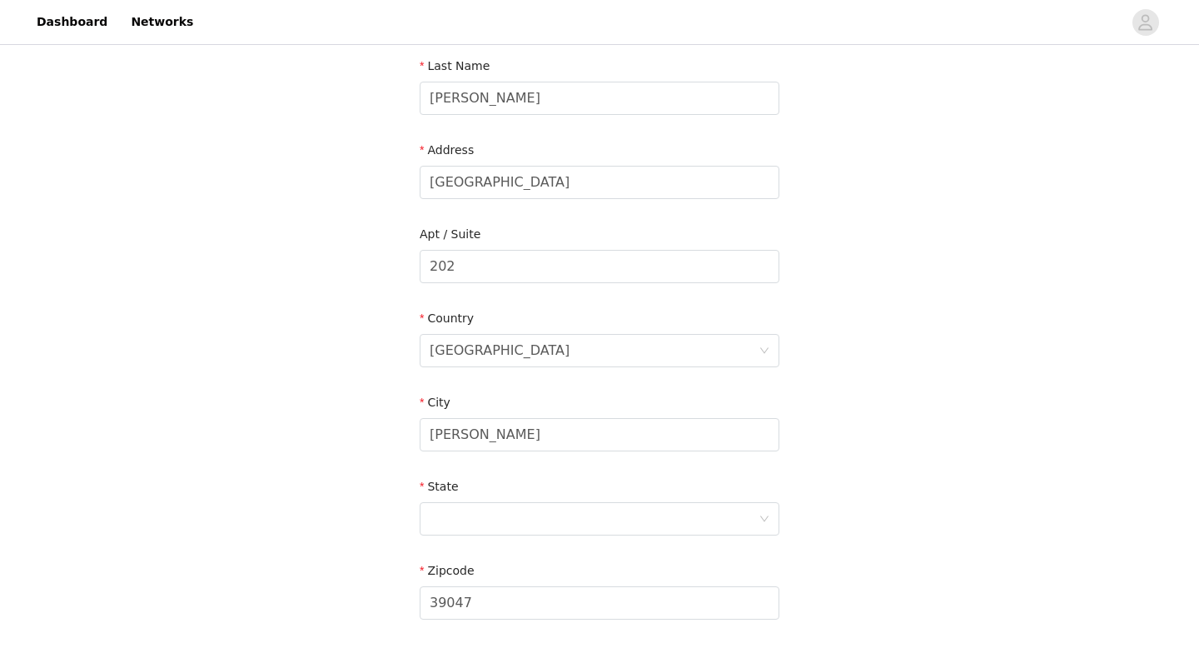
scroll to position [321, 0]
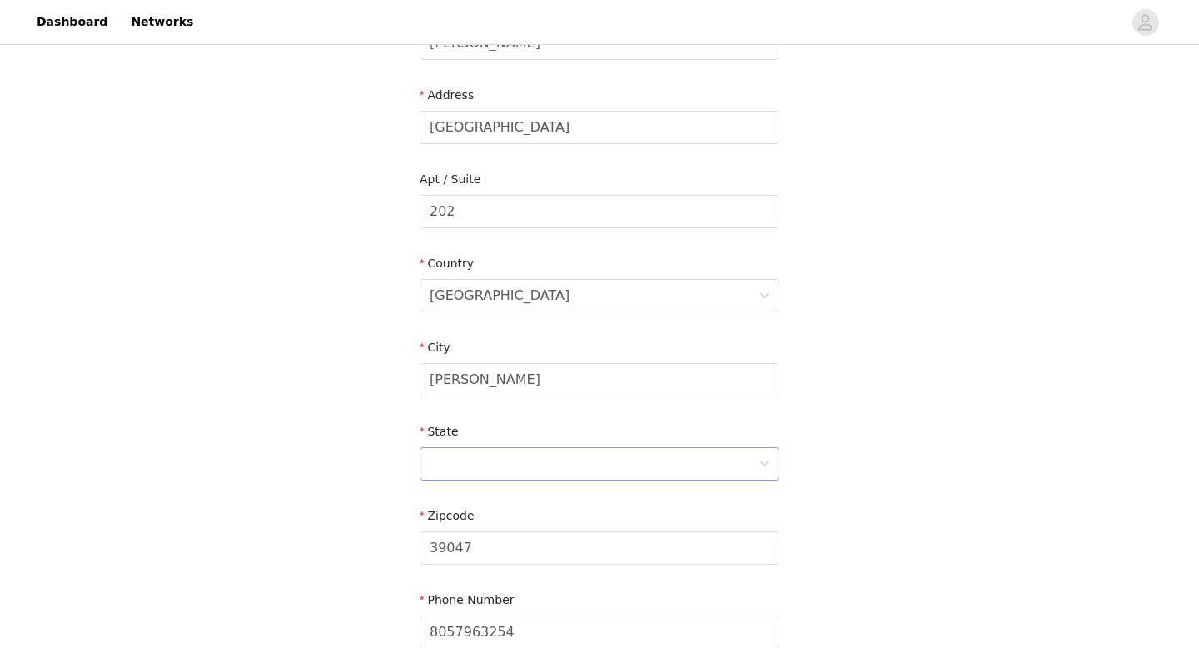
click at [455, 452] on div at bounding box center [594, 464] width 329 height 32
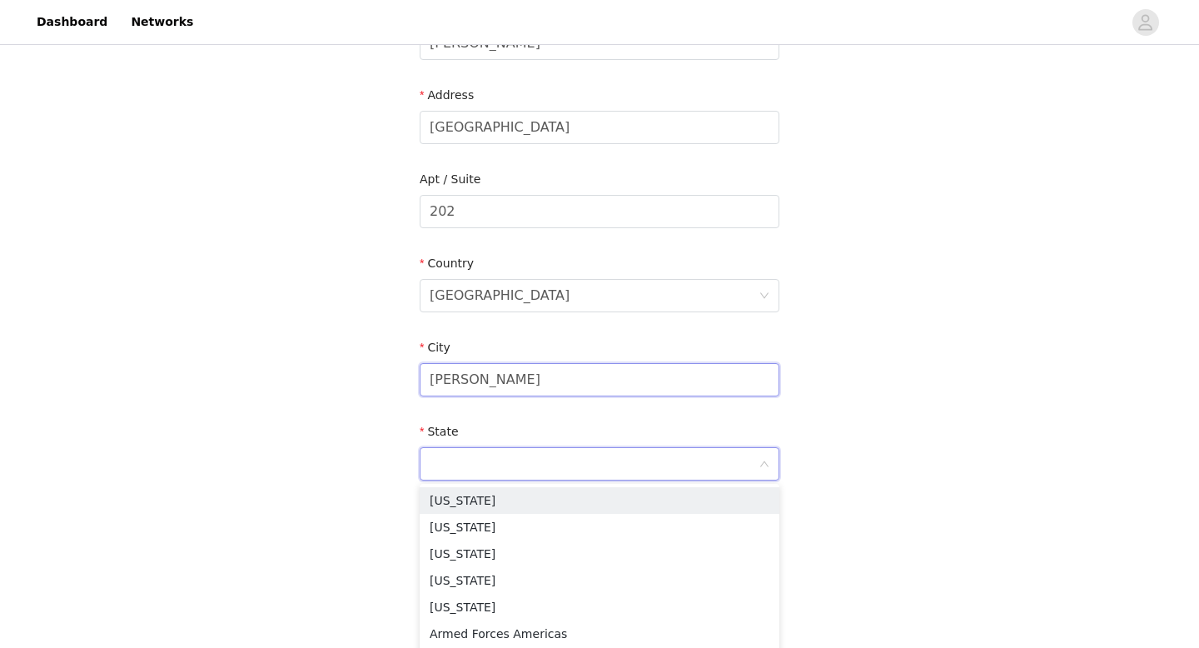
click at [504, 373] on input "[PERSON_NAME]" at bounding box center [600, 379] width 360 height 33
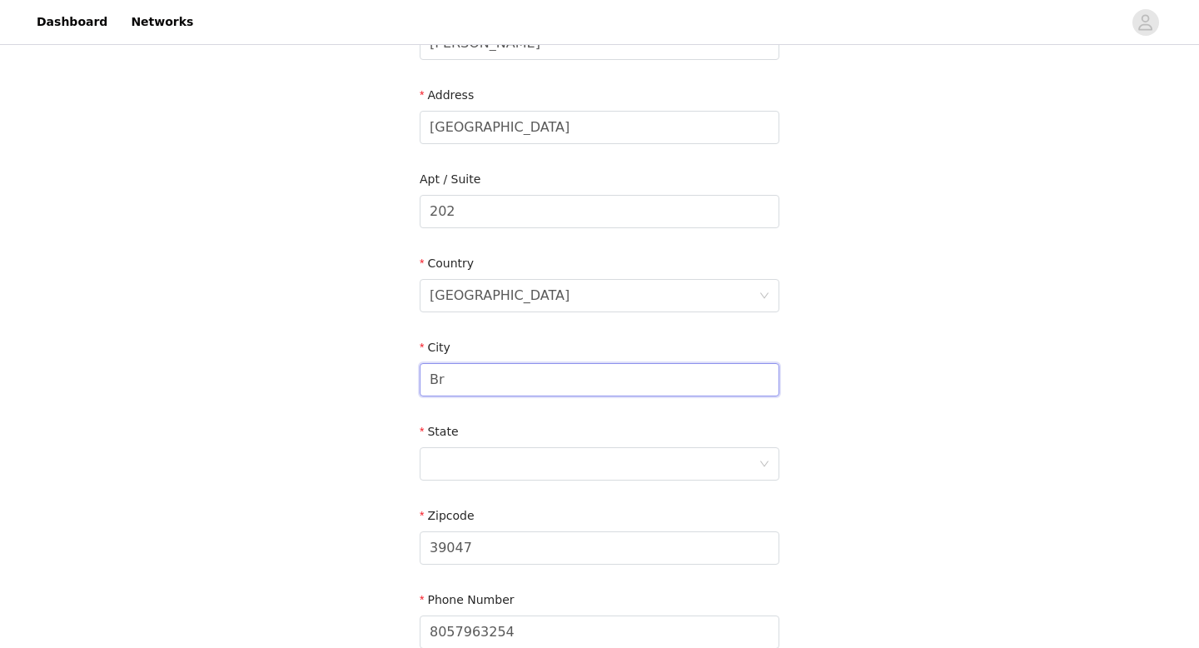
type input "B"
type input "[GEOGRAPHIC_DATA]"
click at [487, 476] on div at bounding box center [594, 464] width 329 height 32
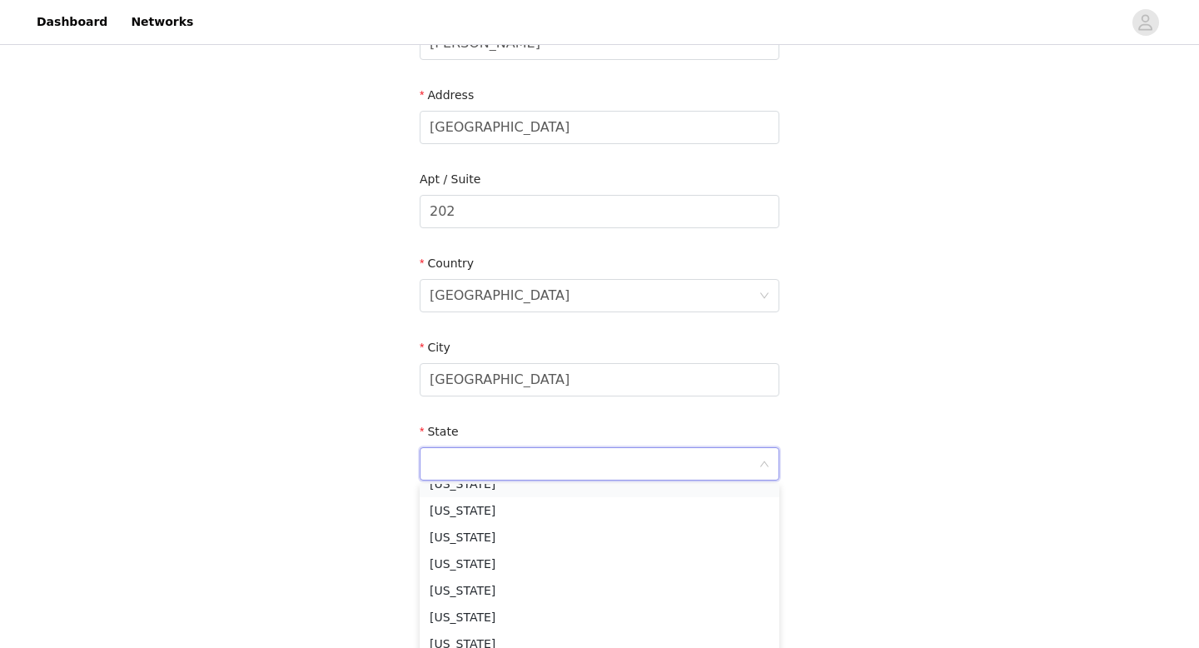
scroll to position [769, 0]
click at [467, 560] on li "[US_STATE]" at bounding box center [600, 558] width 360 height 27
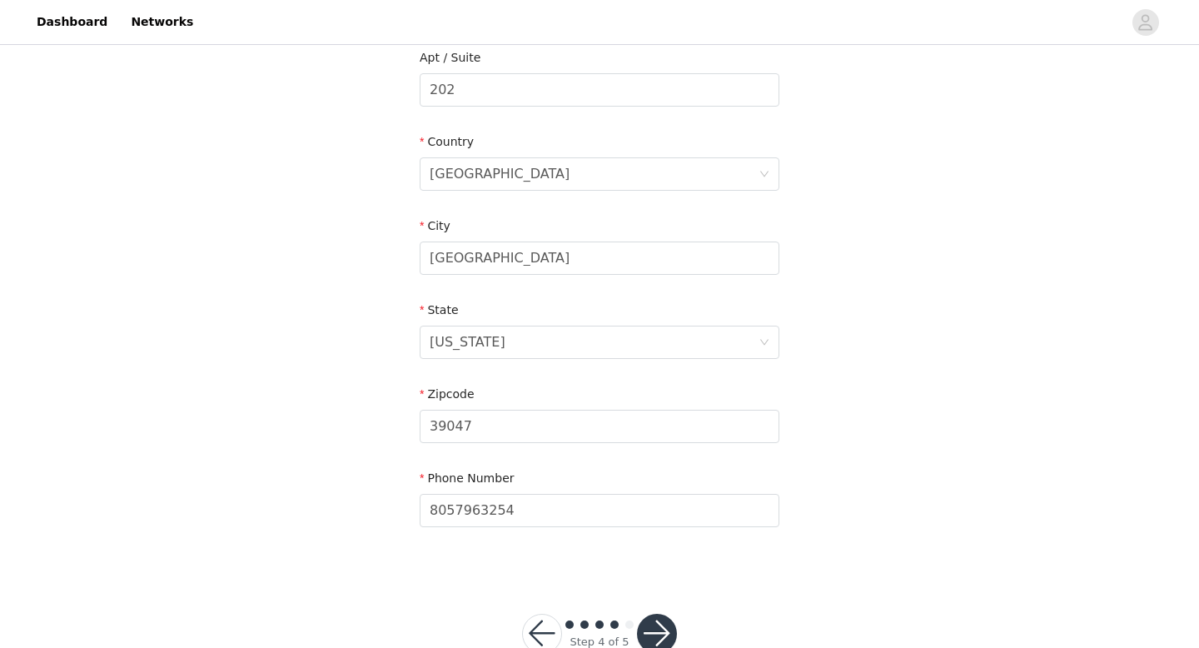
scroll to position [450, 0]
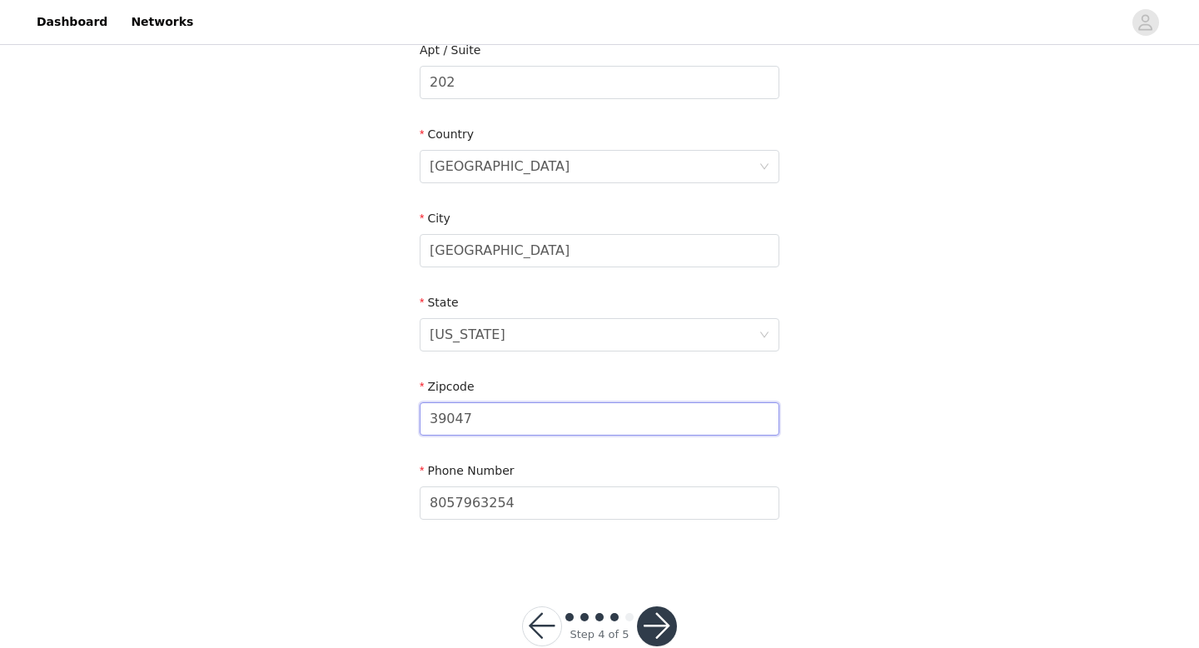
click at [455, 410] on input "39047" at bounding box center [600, 418] width 360 height 33
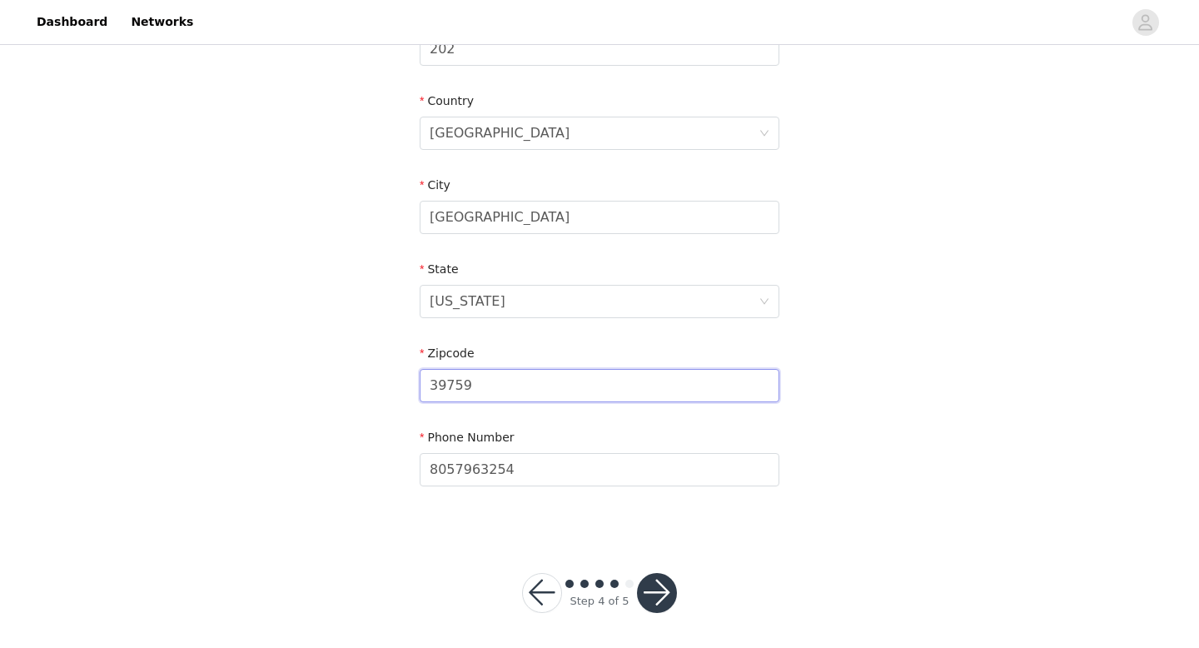
scroll to position [487, 0]
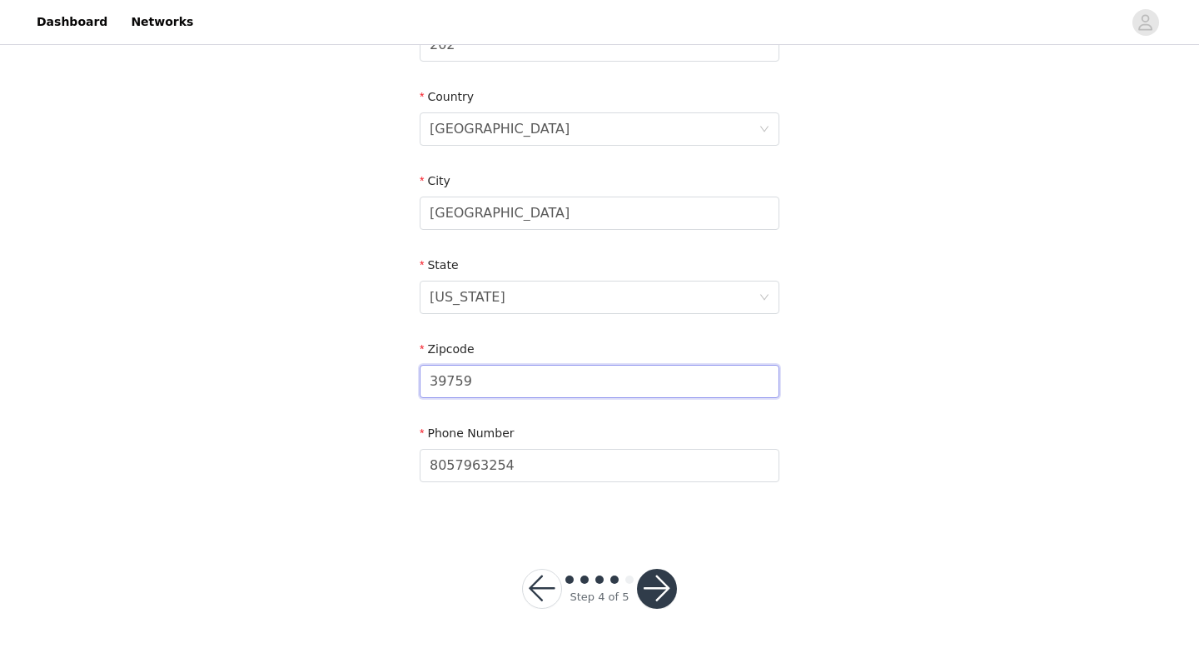
type input "39759"
click at [854, 465] on div "STEP 4 OF 5 Shipping Information Email [EMAIL_ADDRESS][DOMAIN_NAME] First Name …" at bounding box center [599, 45] width 1199 height 968
click at [659, 595] on button "button" at bounding box center [657, 589] width 40 height 40
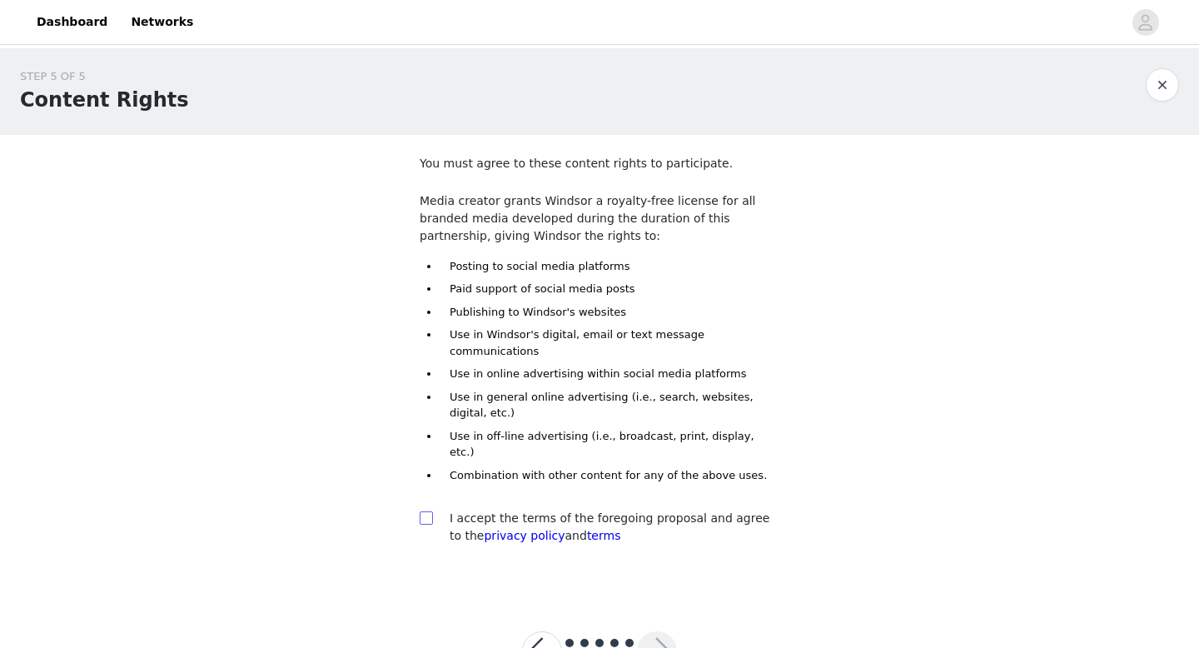
click at [424, 511] on input "checkbox" at bounding box center [426, 517] width 12 height 12
checkbox input "true"
click at [661, 631] on button "button" at bounding box center [657, 651] width 40 height 40
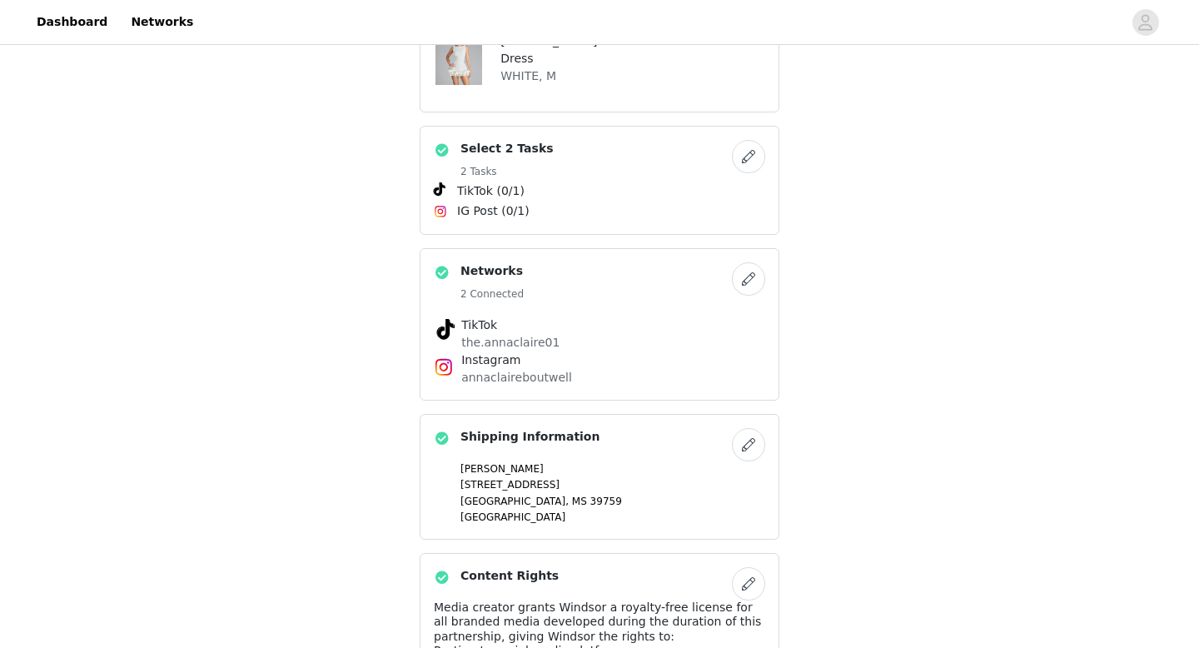
scroll to position [637, 0]
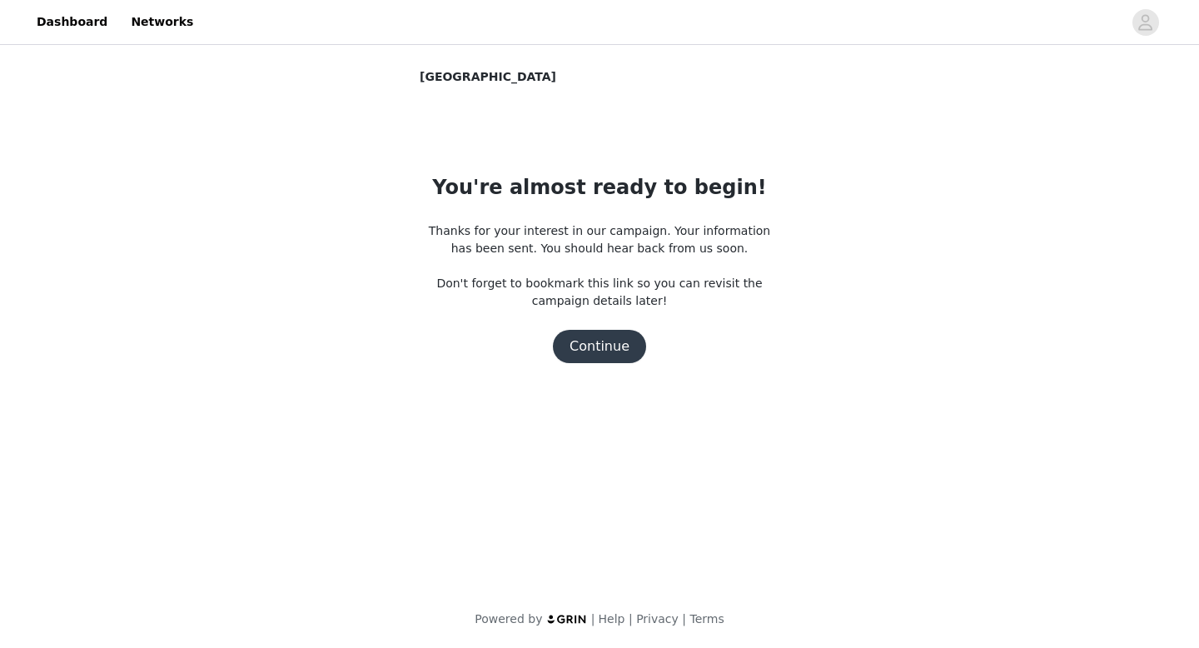
scroll to position [0, 0]
click at [592, 345] on button "Continue" at bounding box center [599, 346] width 93 height 33
